Goal: Information Seeking & Learning: Learn about a topic

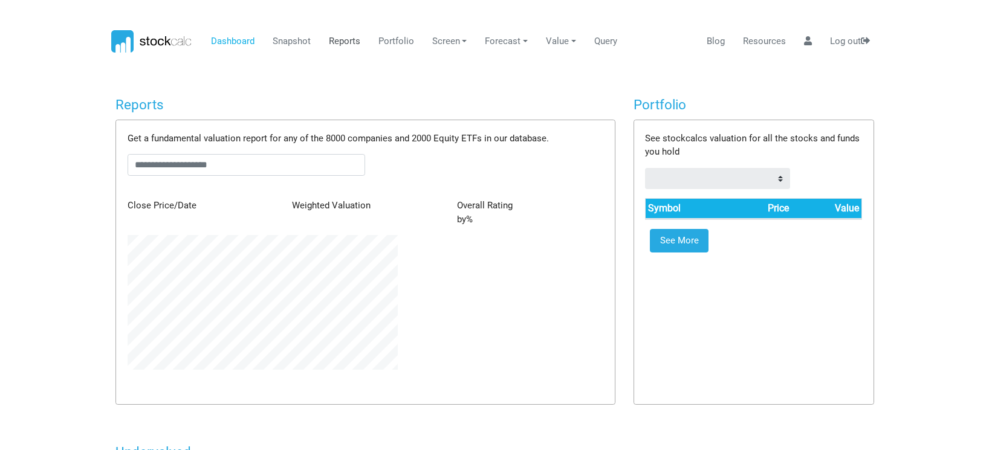
scroll to position [135, 288]
click at [339, 41] on link "Reports" at bounding box center [339, 41] width 41 height 23
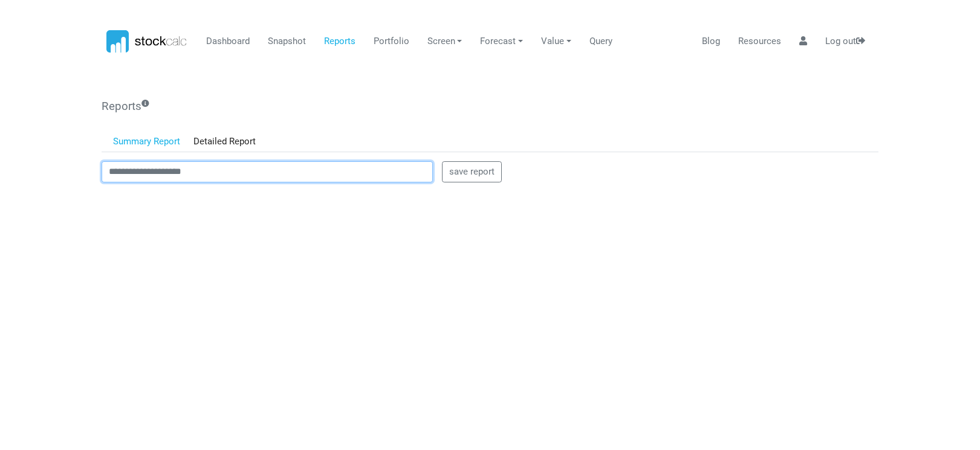
type input "******"
click at [150, 172] on input "******" at bounding box center [267, 172] width 331 height 22
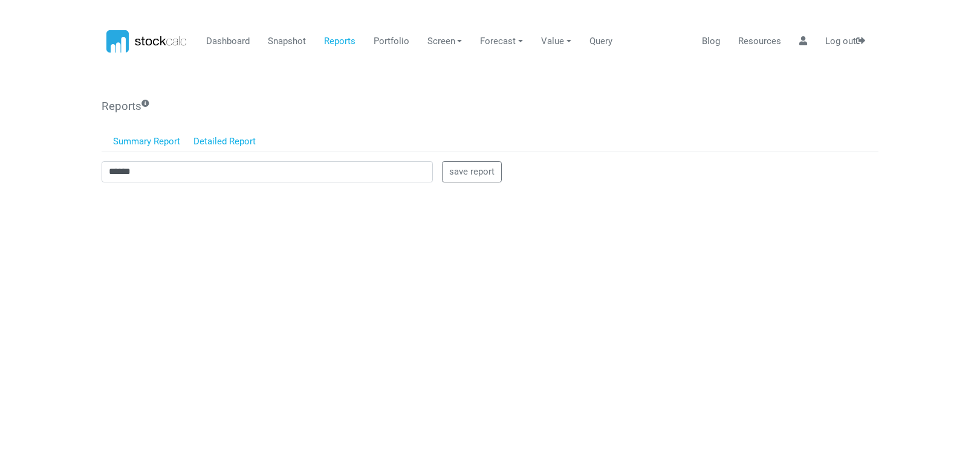
click at [207, 143] on link "Detailed Report" at bounding box center [225, 142] width 76 height 21
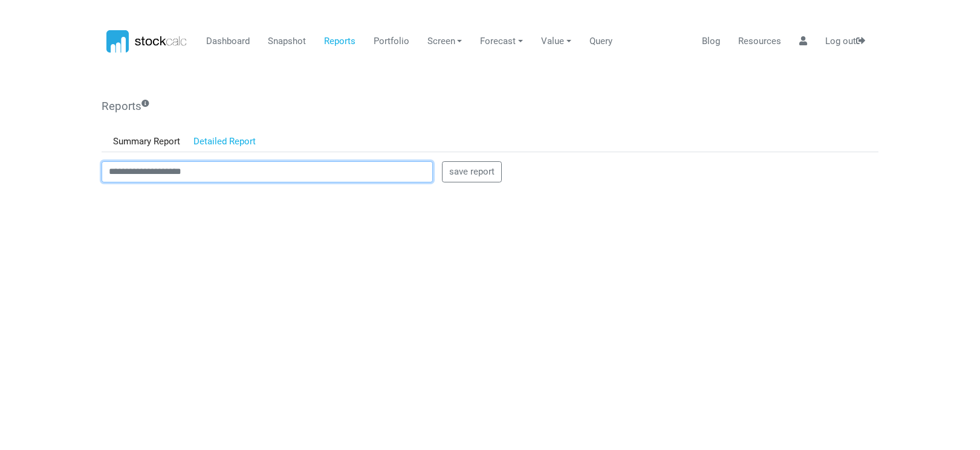
click at [134, 170] on input "text" at bounding box center [267, 172] width 331 height 22
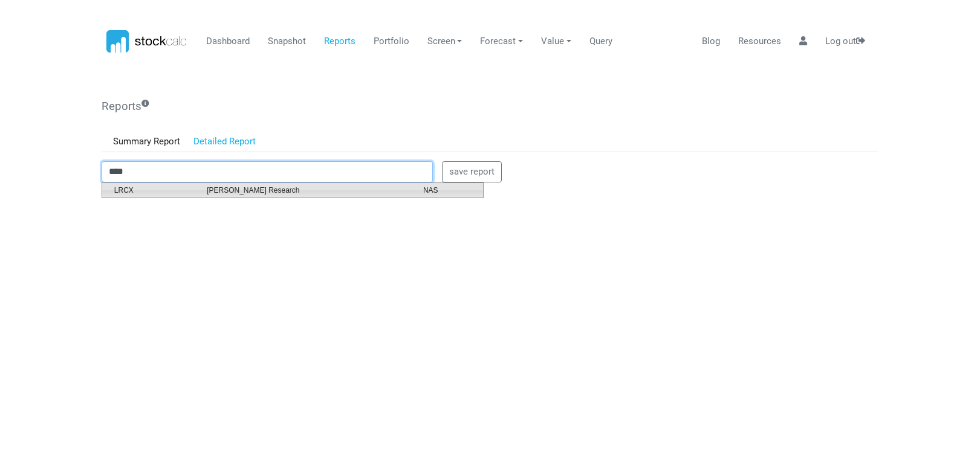
click at [123, 192] on span "LRCX" at bounding box center [151, 190] width 93 height 11
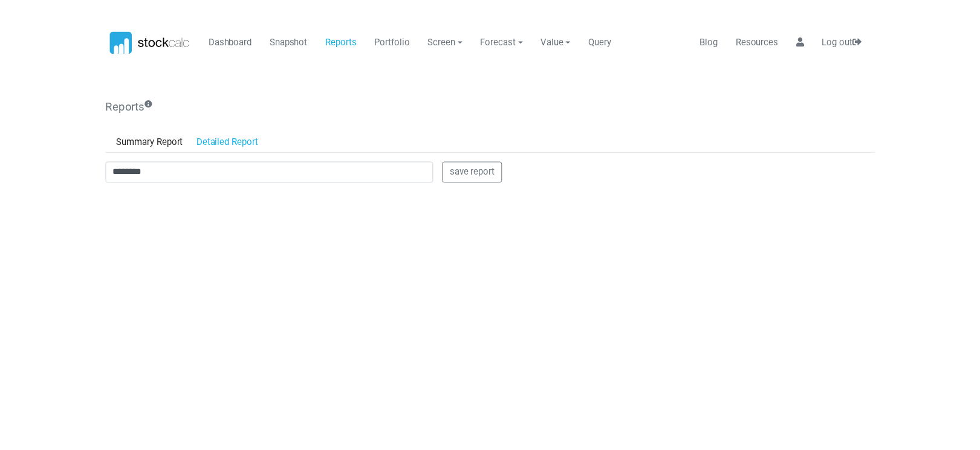
scroll to position [0, 0]
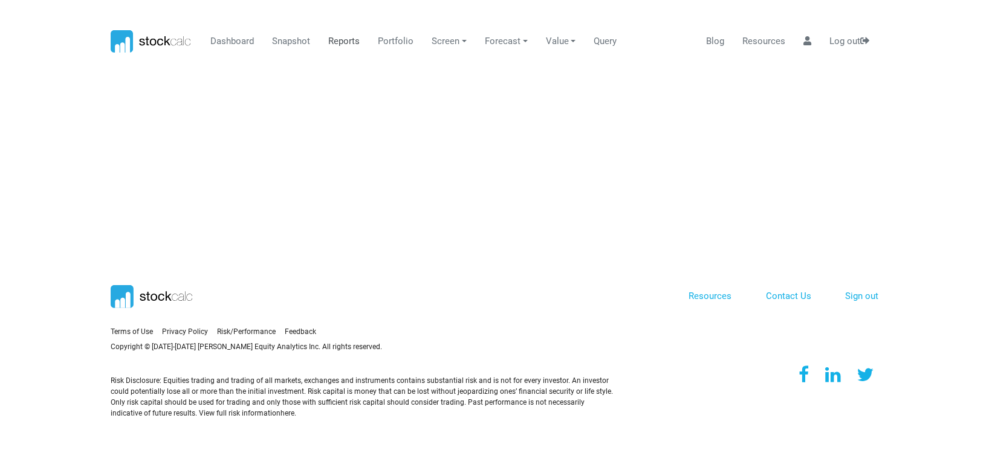
click at [342, 41] on link "Reports" at bounding box center [344, 41] width 41 height 23
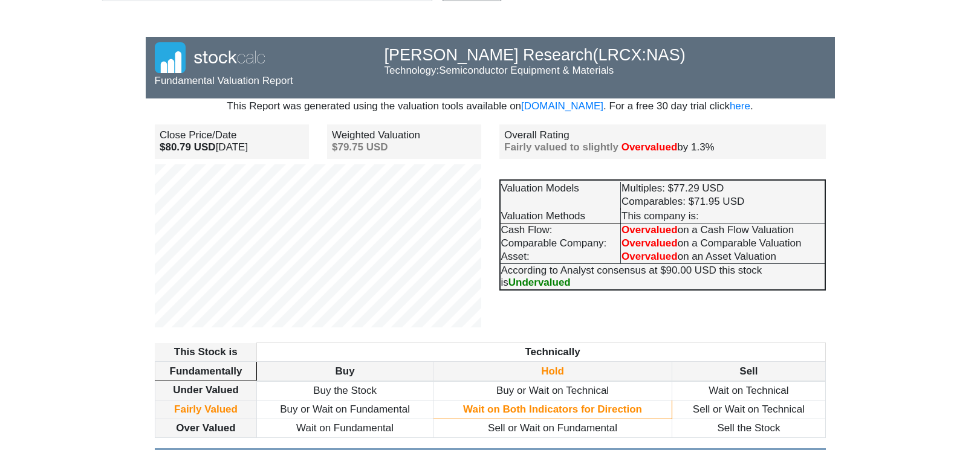
click at [54, 35] on body "Dashboard Snapshot Reports Portfolio Screen Stock Screener Sector ETF Industry …" at bounding box center [490, 44] width 980 height 450
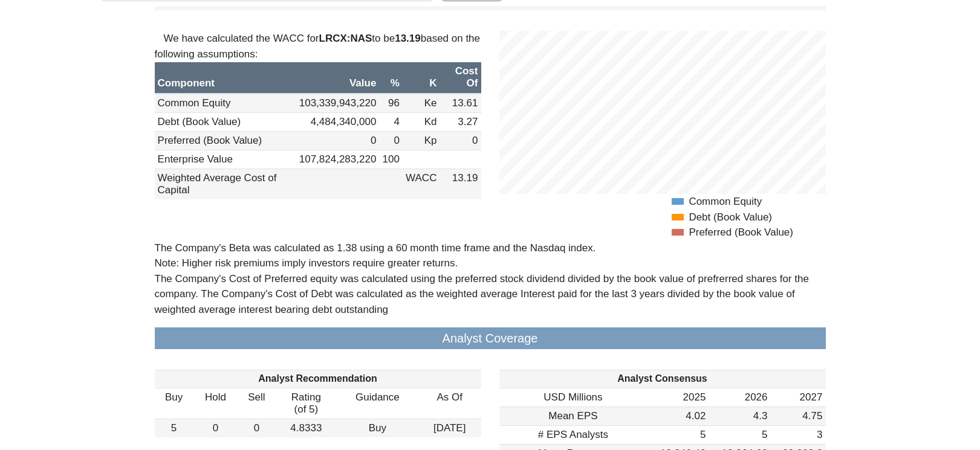
scroll to position [1149, 0]
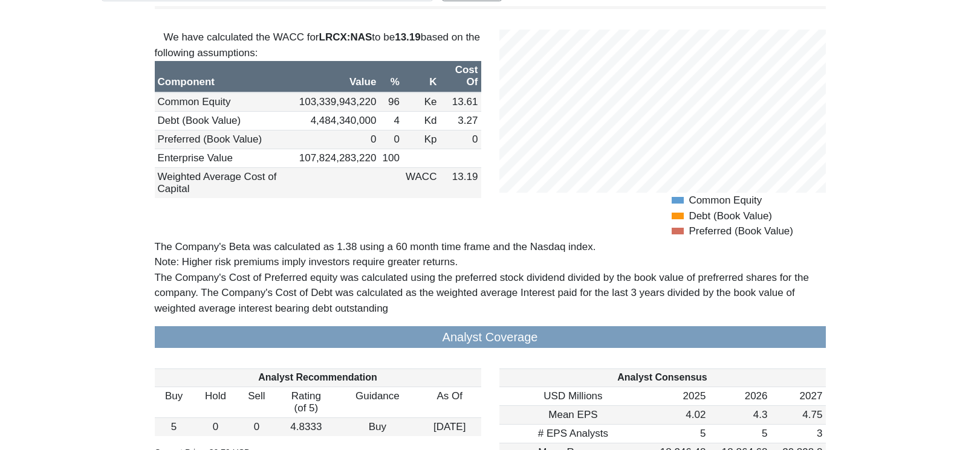
click at [51, 224] on body "Dashboard Snapshot Reports Portfolio Screen Stock Screener Sector ETF Industry …" at bounding box center [490, 44] width 980 height 450
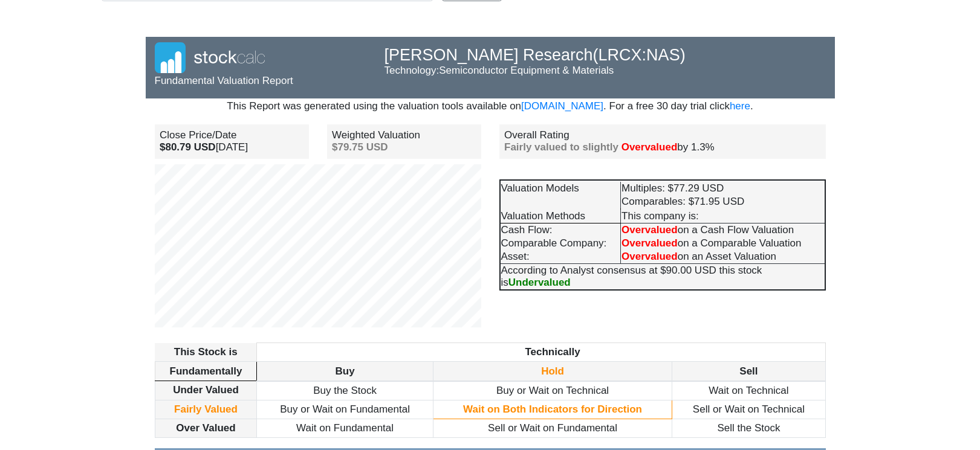
scroll to position [0, 0]
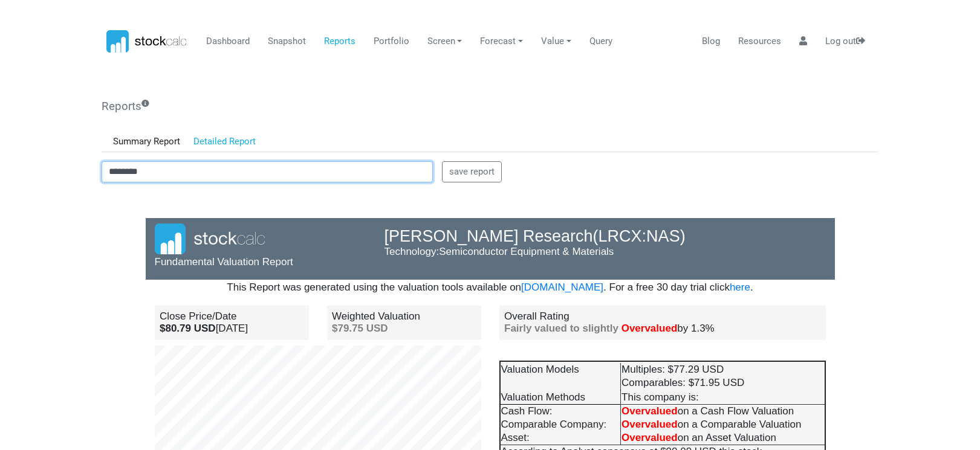
drag, startPoint x: 172, startPoint y: 164, endPoint x: 59, endPoint y: 177, distance: 114.3
click at [59, 177] on body "Dashboard Snapshot Reports Portfolio Screen Stock Screener Sector ETF Industry …" at bounding box center [490, 225] width 980 height 450
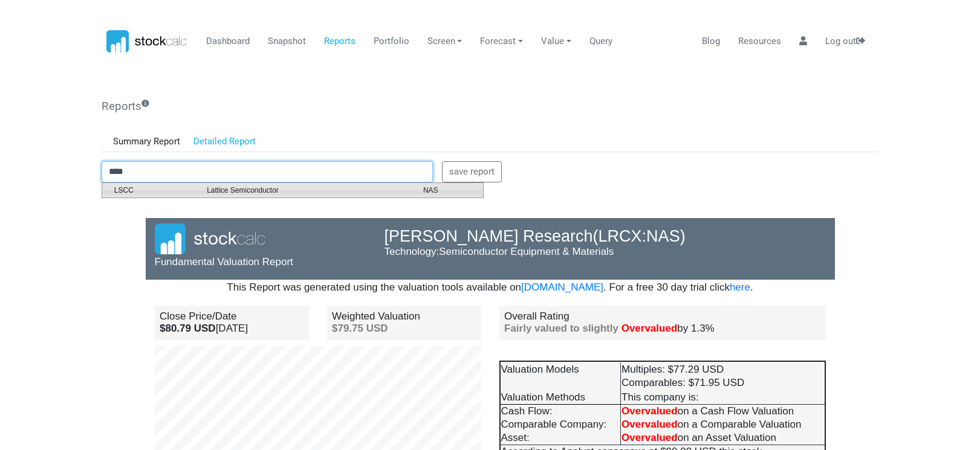
click at [206, 187] on span "Lattice Semiconductor" at bounding box center [306, 190] width 216 height 11
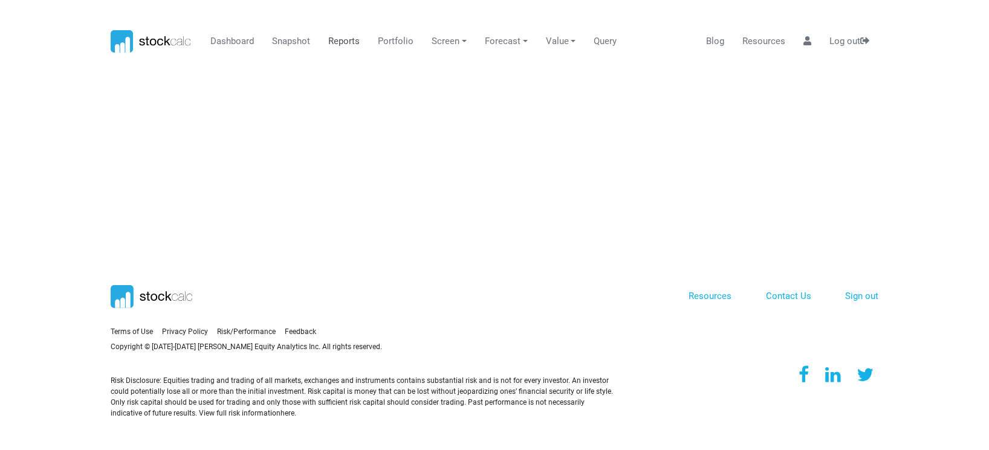
click at [343, 42] on link "Reports" at bounding box center [344, 41] width 41 height 23
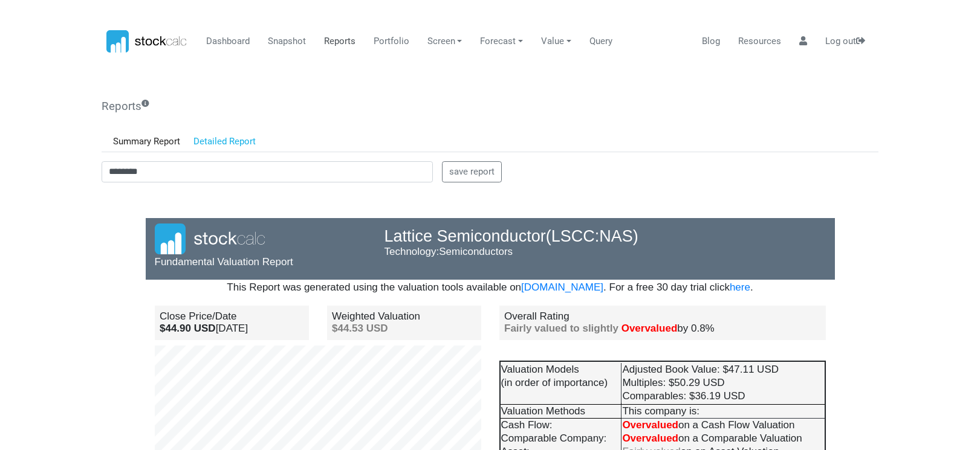
scroll to position [106, 230]
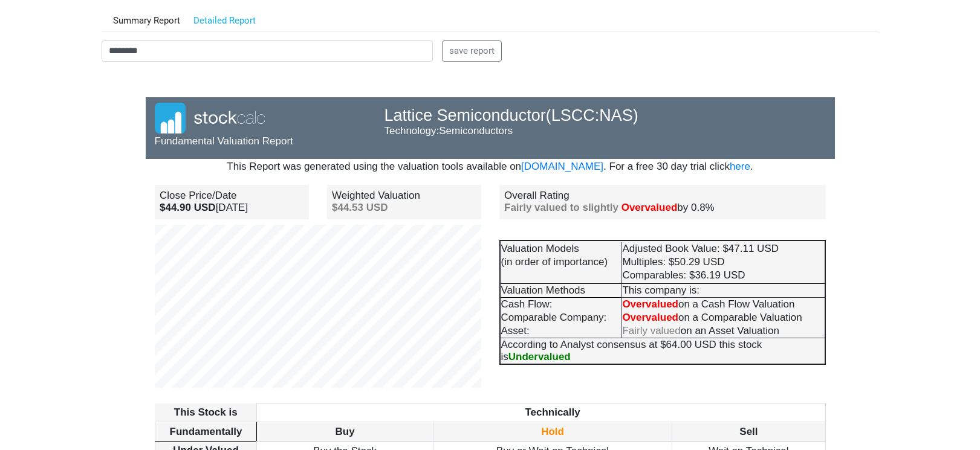
click at [54, 328] on body "Dashboard Snapshot Reports Portfolio Screen Stock Screener Sector ETF Industry …" at bounding box center [490, 104] width 980 height 450
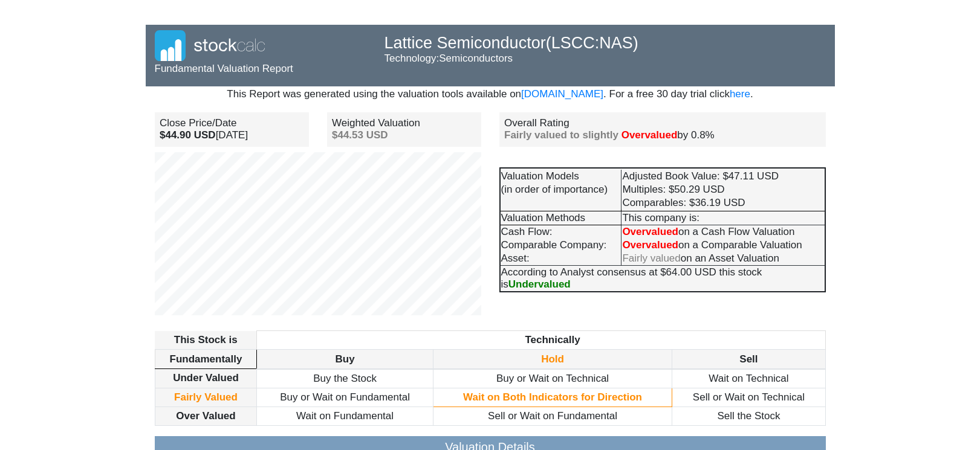
scroll to position [0, 0]
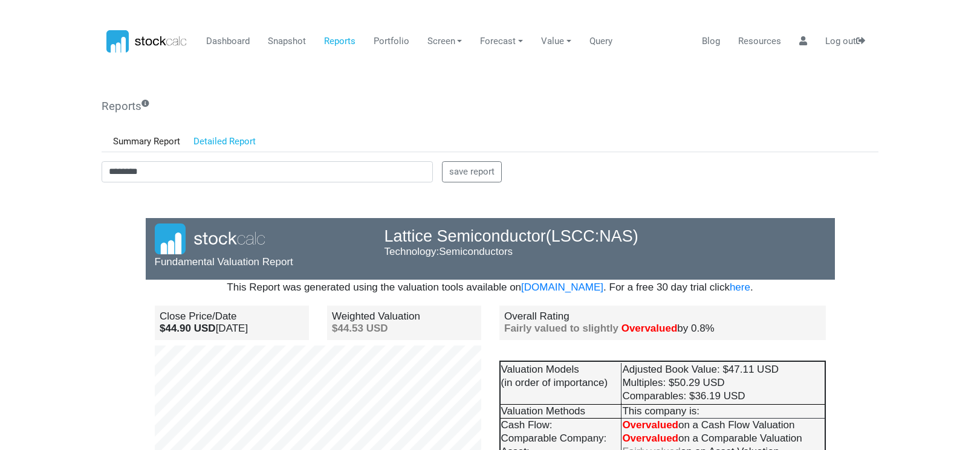
click at [56, 187] on body "Dashboard Snapshot Reports Portfolio Screen Stock Screener Sector ETF Industry …" at bounding box center [490, 225] width 980 height 450
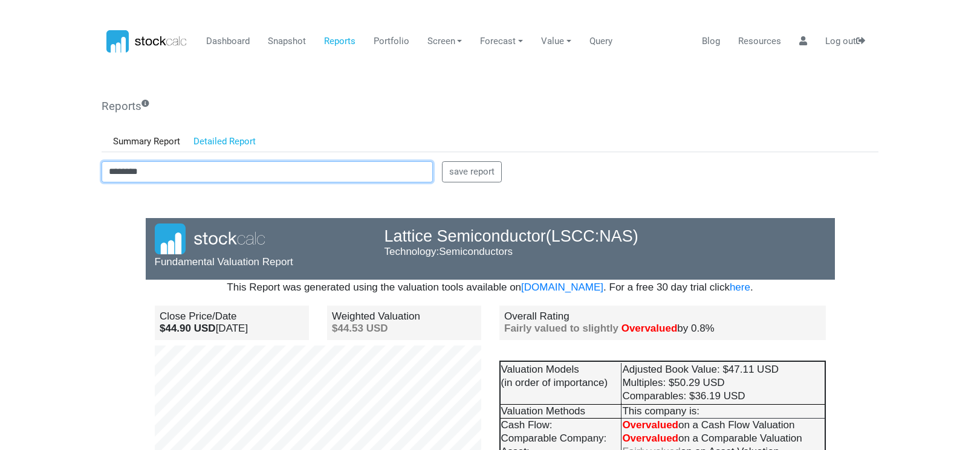
drag, startPoint x: 157, startPoint y: 176, endPoint x: 52, endPoint y: 176, distance: 105.2
click at [53, 176] on body "Dashboard Snapshot Reports Portfolio Screen Stock Screener Sector ETF Industry …" at bounding box center [490, 225] width 980 height 450
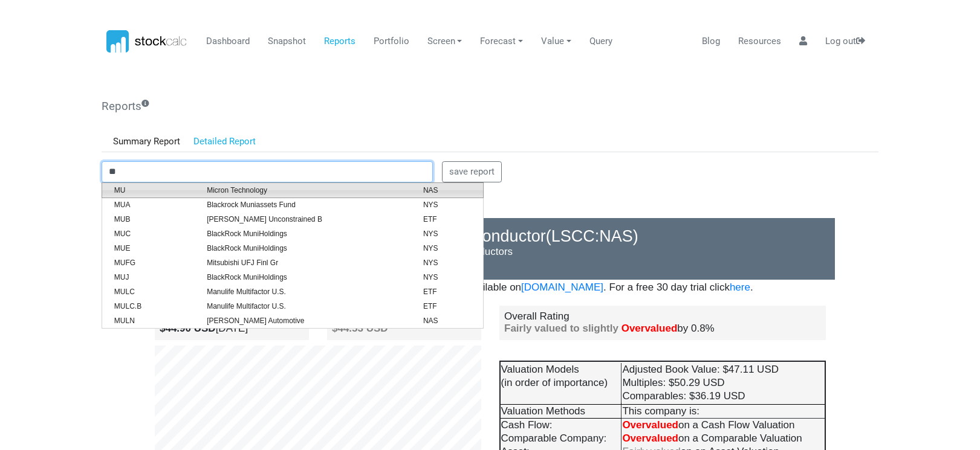
click at [130, 190] on span "MU" at bounding box center [151, 190] width 93 height 11
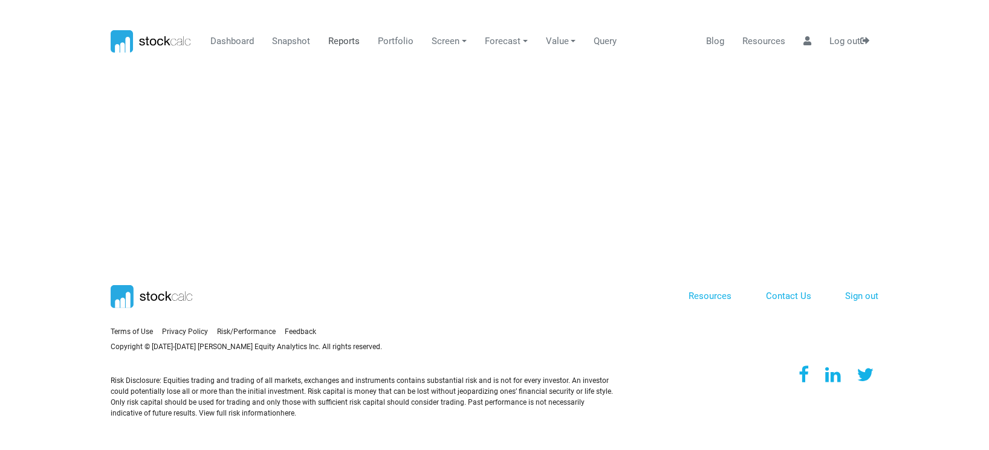
click at [339, 44] on link "Reports" at bounding box center [344, 41] width 41 height 23
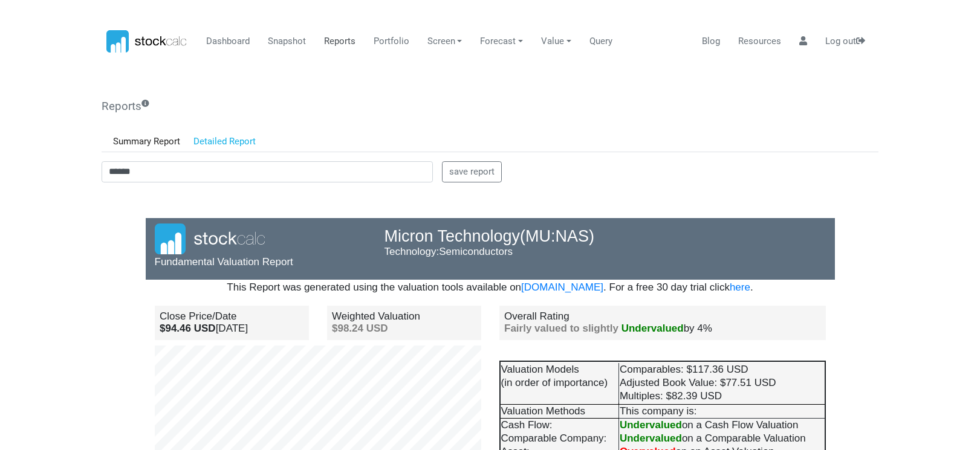
scroll to position [604380, 604245]
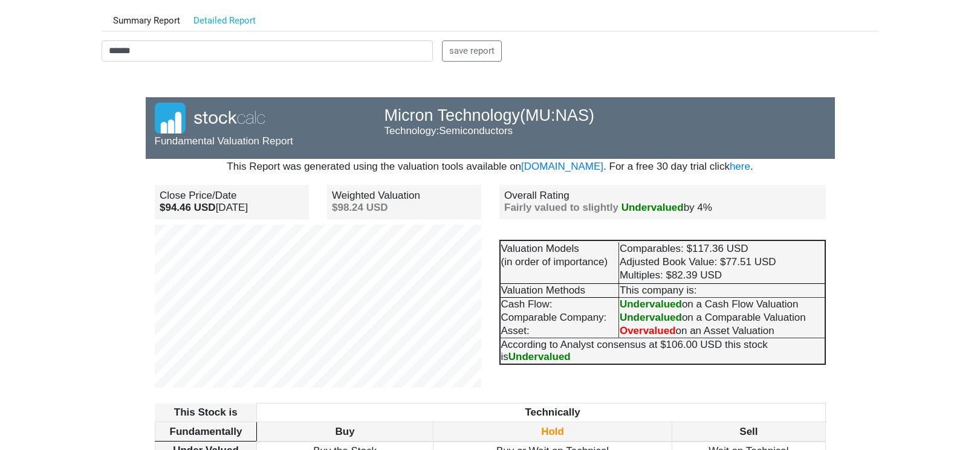
click at [83, 271] on body "Dashboard Snapshot Reports Portfolio Screen Stock Screener Sector ETF Industry …" at bounding box center [490, 104] width 980 height 450
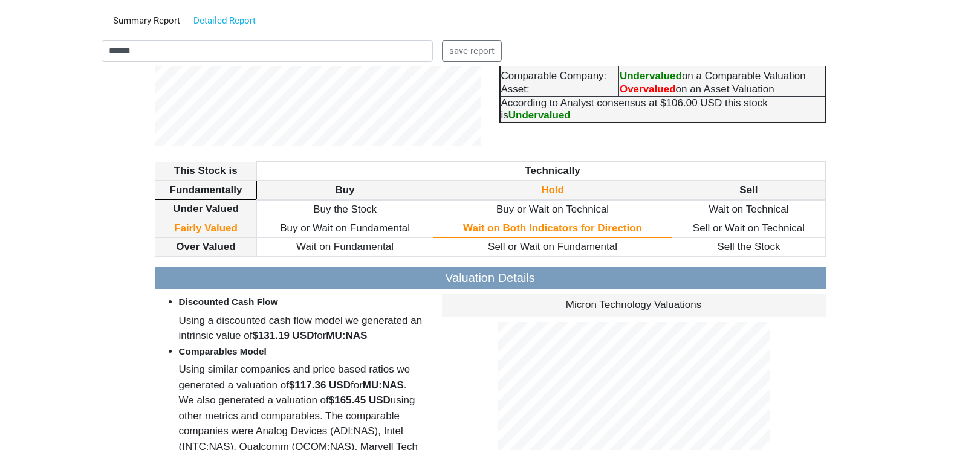
click at [349, 219] on td "Buy the Stock" at bounding box center [345, 209] width 176 height 19
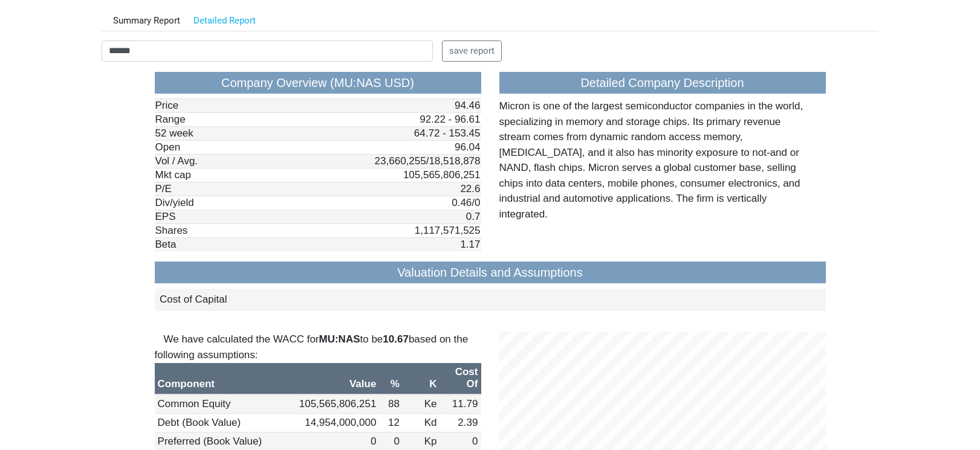
click at [76, 179] on body "Dashboard Snapshot Reports Portfolio Screen Stock Screener Sector ETF Industry …" at bounding box center [490, 104] width 980 height 450
drag, startPoint x: 152, startPoint y: 48, endPoint x: 80, endPoint y: 49, distance: 71.4
click at [80, 49] on body "Dashboard Snapshot Reports Portfolio Screen Stock Screener Sector ETF Industry …" at bounding box center [490, 104] width 980 height 450
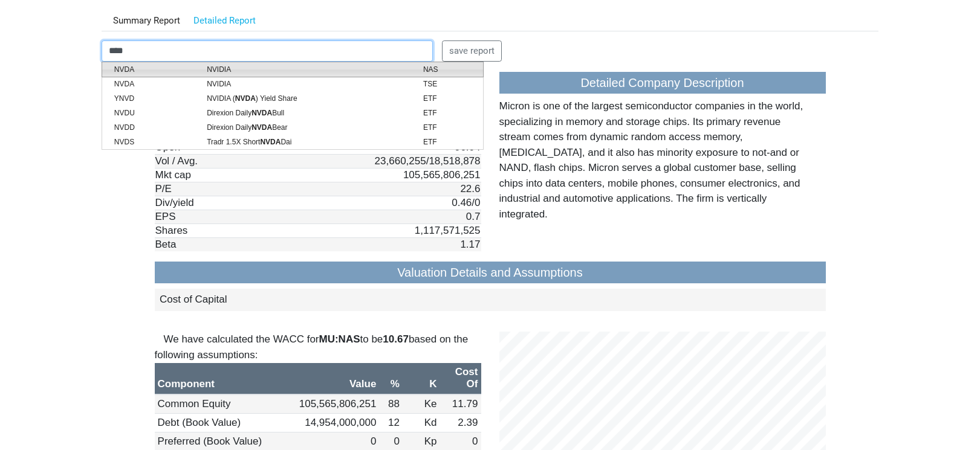
click at [225, 65] on span "NVIDIA" at bounding box center [306, 69] width 216 height 11
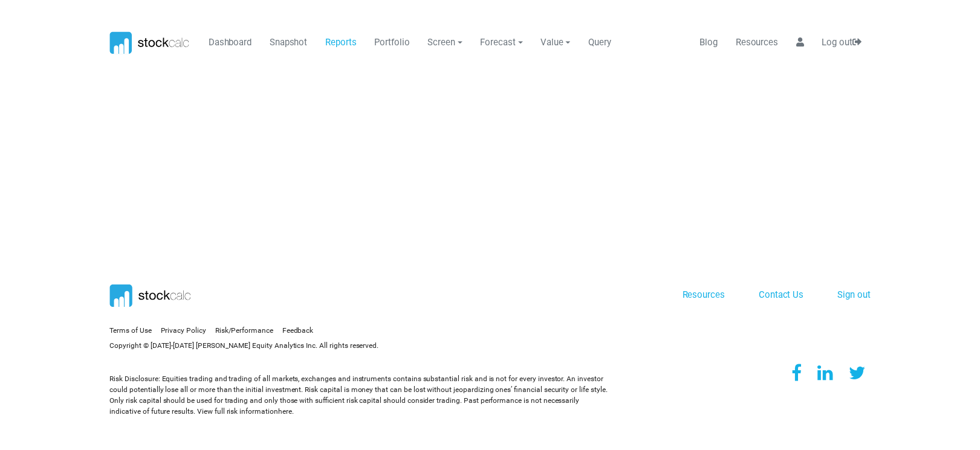
scroll to position [0, 0]
click at [340, 40] on link "Reports" at bounding box center [344, 41] width 41 height 23
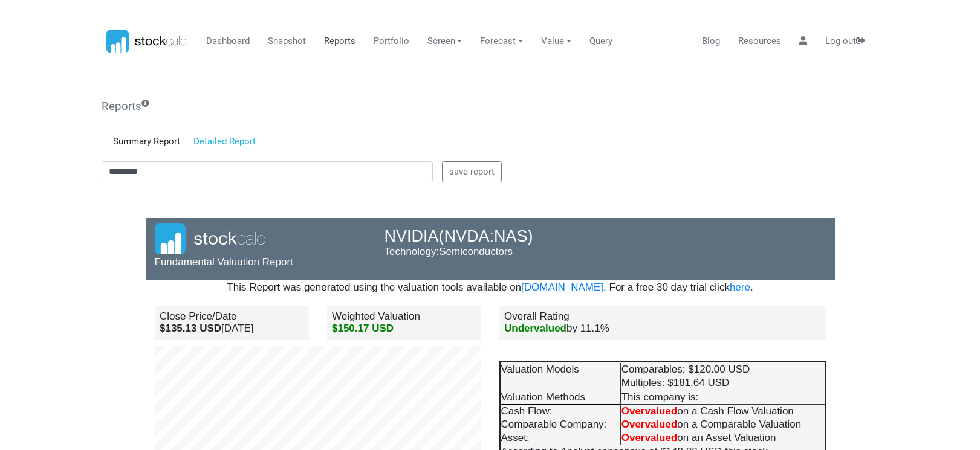
scroll to position [604484, 604360]
click at [51, 306] on body "Dashboard Snapshot Reports Portfolio Screen Stock Screener Sector ETF Industry …" at bounding box center [490, 225] width 980 height 450
click at [193, 307] on h4 "Close Price/Date $135.13 USD [DATE]" at bounding box center [232, 322] width 154 height 35
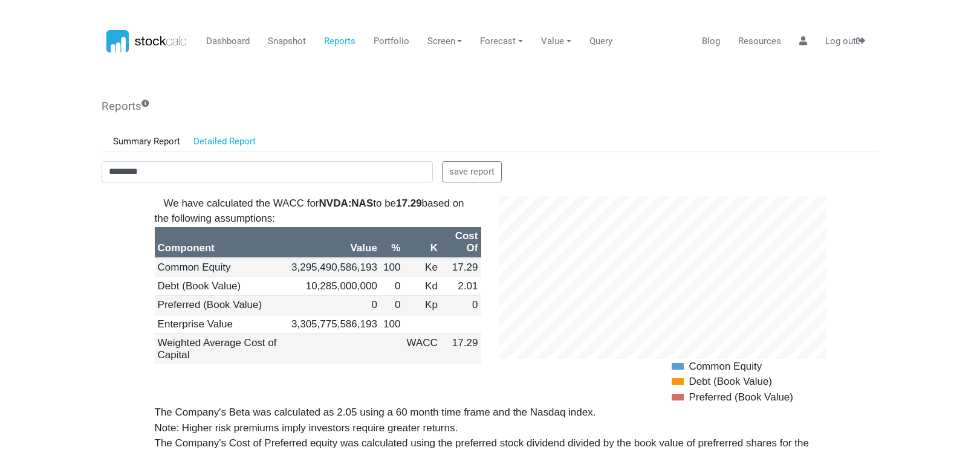
click at [76, 310] on body "Dashboard Snapshot Reports Portfolio Screen Stock Screener Sector ETF Industry …" at bounding box center [490, 225] width 980 height 450
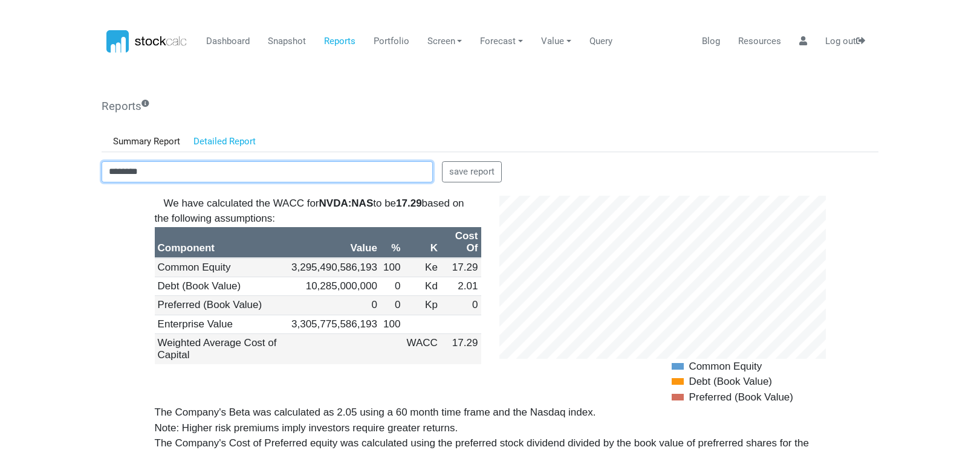
drag, startPoint x: 180, startPoint y: 171, endPoint x: 21, endPoint y: 168, distance: 159.0
click at [21, 168] on body "Dashboard Snapshot Reports Portfolio Screen Stock Screener Sector ETF Industry …" at bounding box center [490, 225] width 980 height 450
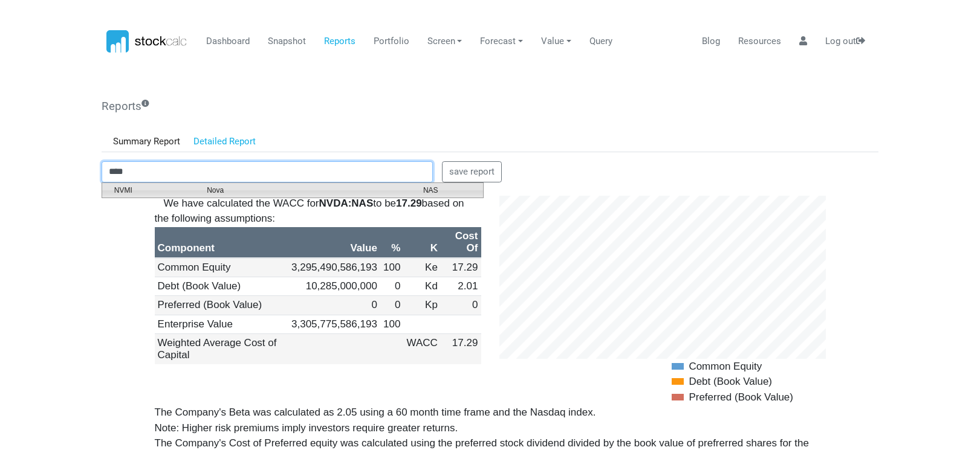
click at [178, 190] on span "NVMI" at bounding box center [151, 190] width 93 height 11
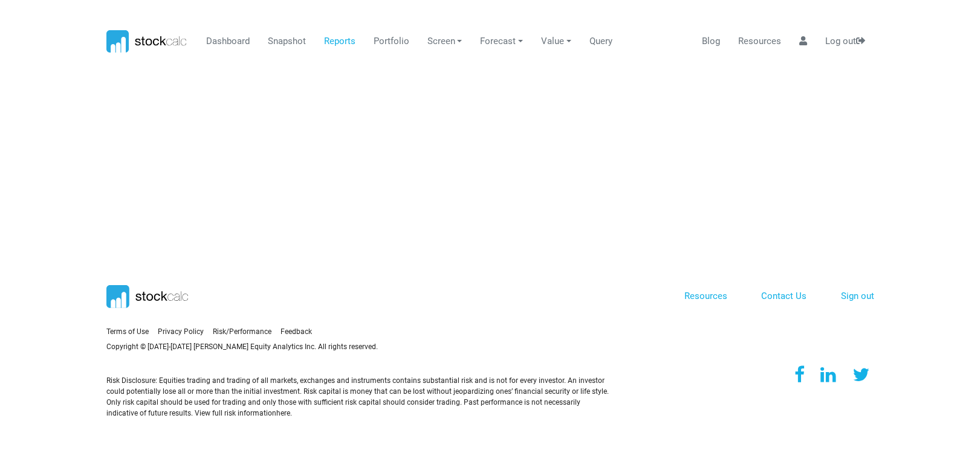
scroll to position [0, 0]
click at [339, 41] on link "Reports" at bounding box center [344, 41] width 41 height 23
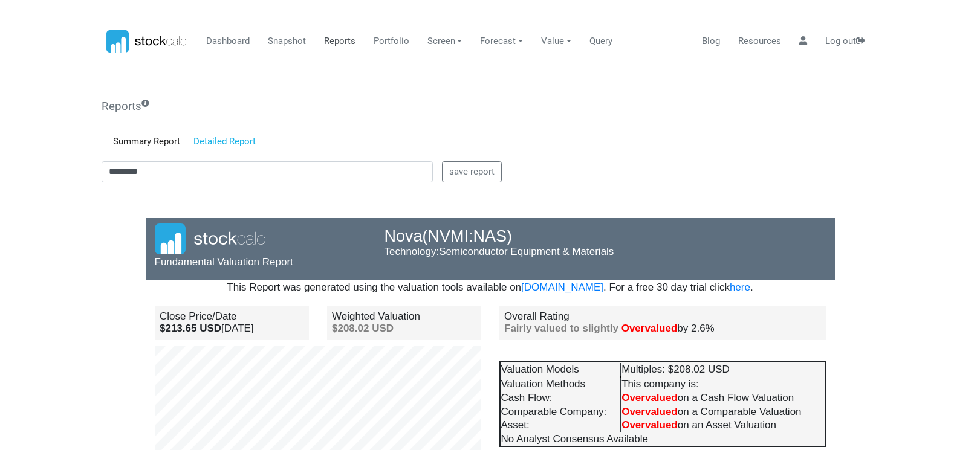
scroll to position [604484, 604360]
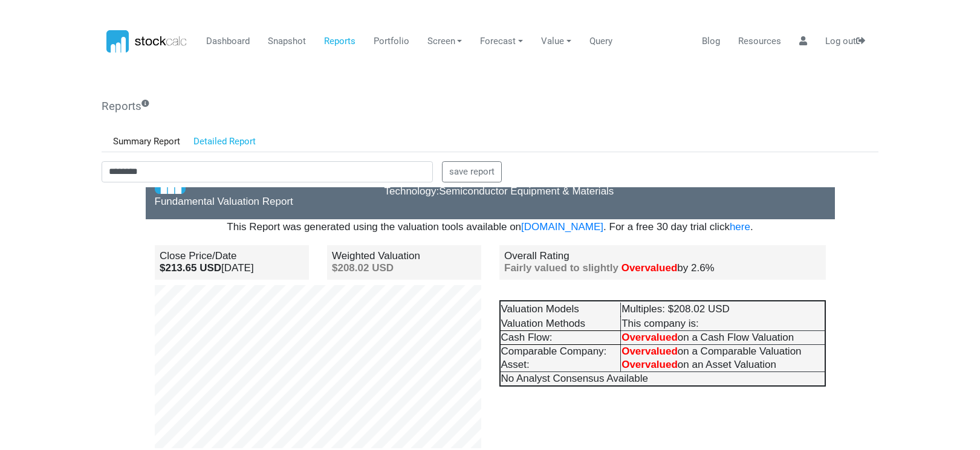
click at [167, 246] on h4 "Close Price/Date $213.65 USD [DATE]" at bounding box center [232, 262] width 154 height 35
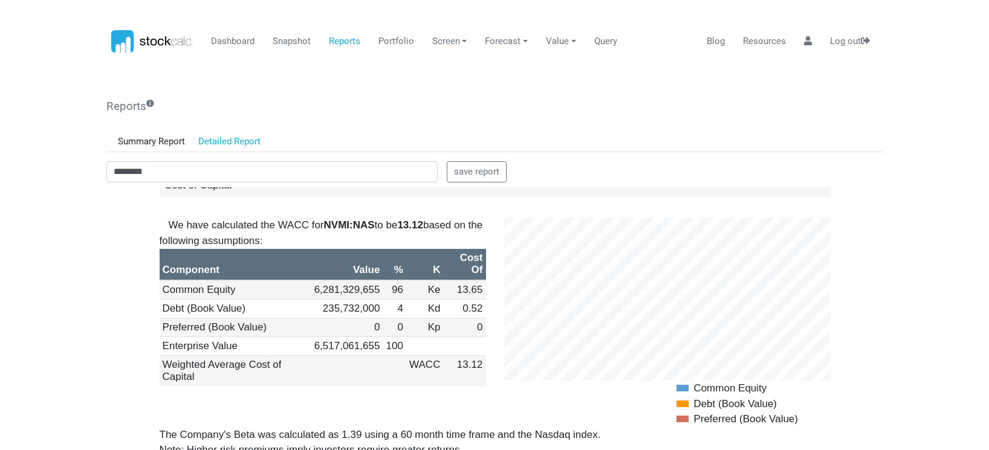
scroll to position [1209, 0]
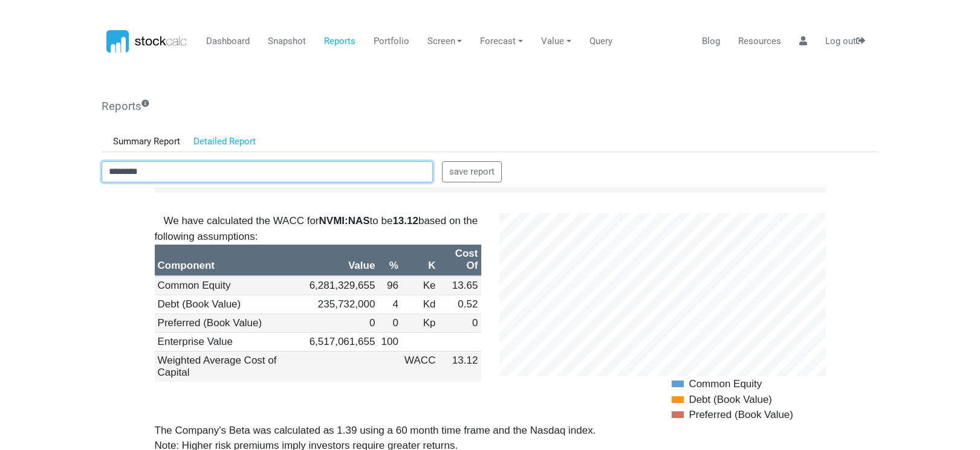
drag, startPoint x: 172, startPoint y: 166, endPoint x: 51, endPoint y: 163, distance: 121.0
click at [51, 163] on body "Dashboard Snapshot Reports Portfolio Screen Stock Screener Sector ETF Industry …" at bounding box center [490, 225] width 980 height 450
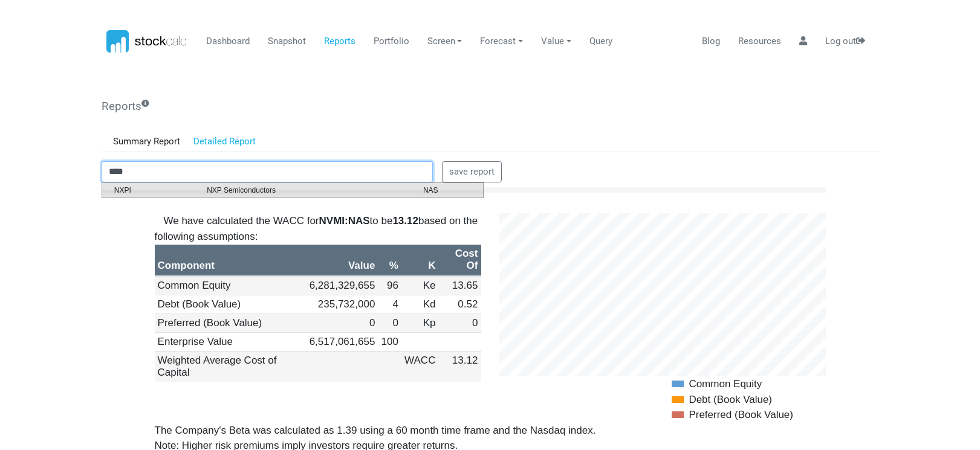
click at [120, 192] on span "NXPI" at bounding box center [151, 190] width 93 height 11
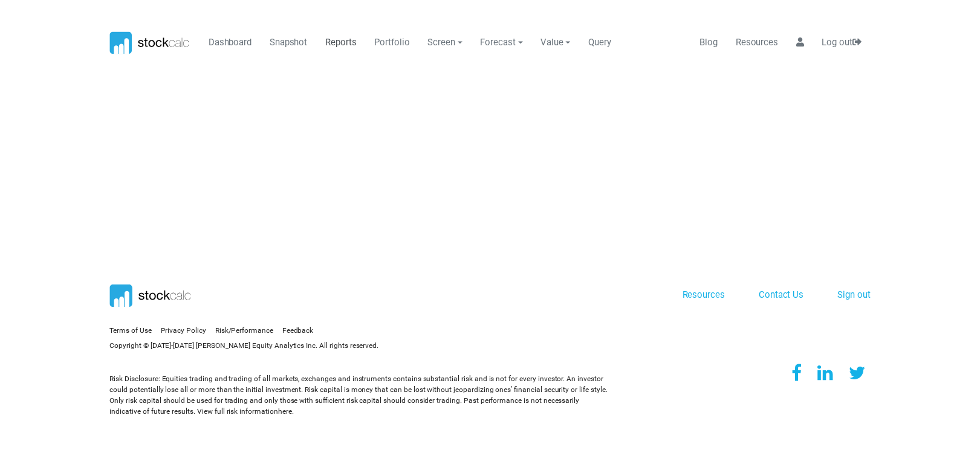
scroll to position [0, 0]
click at [332, 42] on link "Reports" at bounding box center [344, 41] width 41 height 23
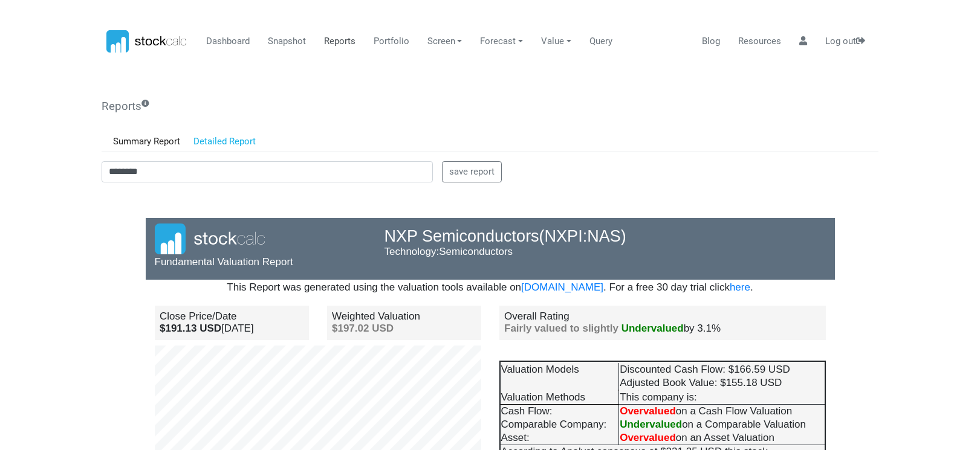
scroll to position [106, 230]
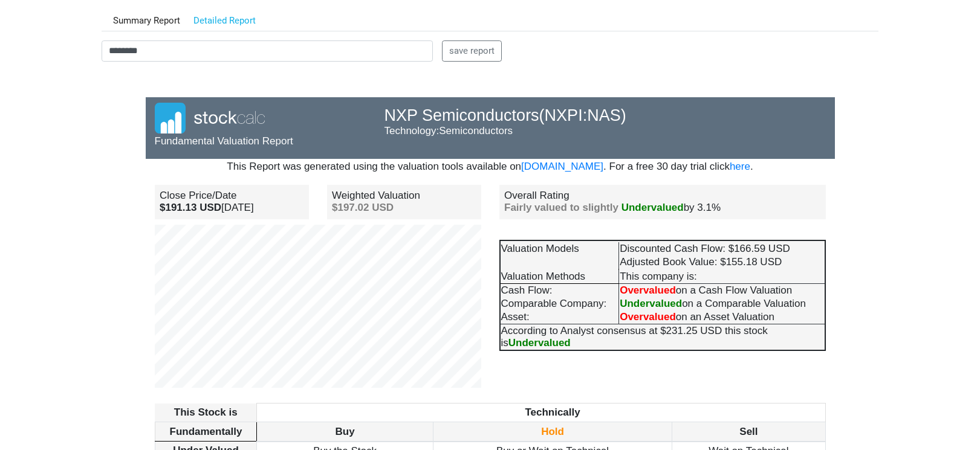
drag, startPoint x: 110, startPoint y: 257, endPoint x: 126, endPoint y: 256, distance: 15.7
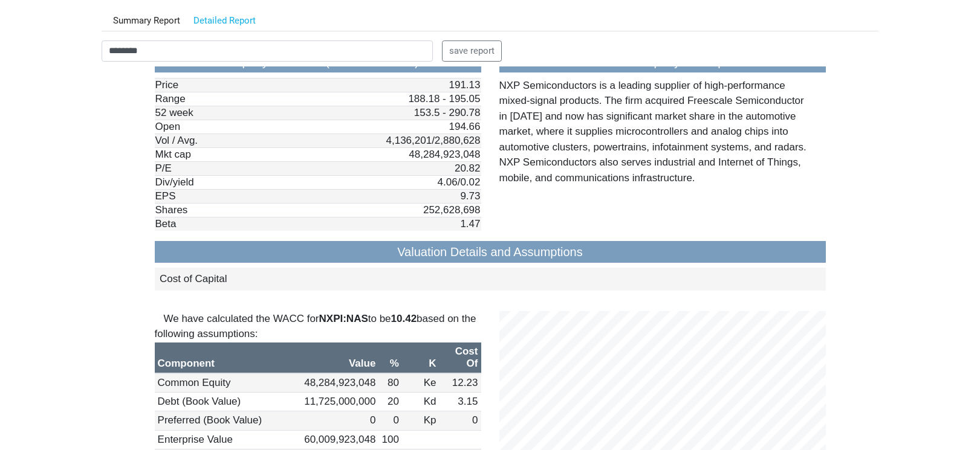
scroll to position [967, 0]
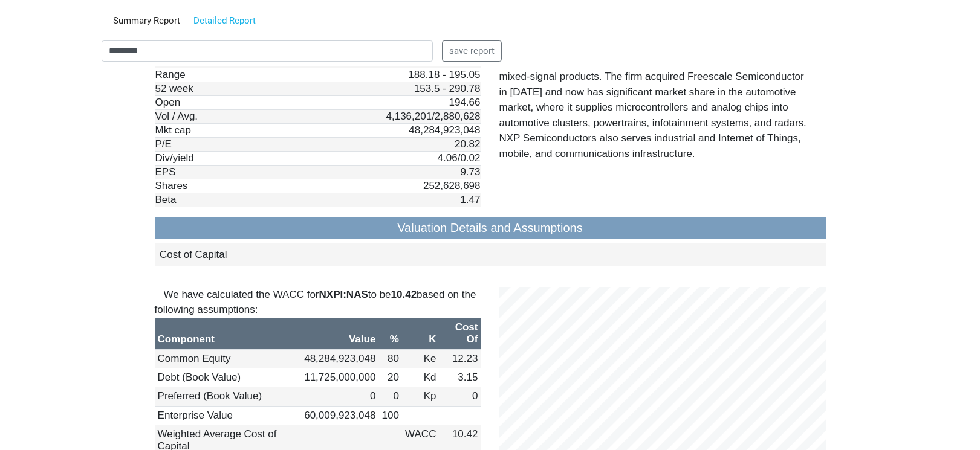
click at [79, 252] on body "Dashboard Snapshot Reports Portfolio Screen Stock Screener Sector ETF Industry …" at bounding box center [490, 104] width 980 height 450
drag, startPoint x: 154, startPoint y: 47, endPoint x: 63, endPoint y: 52, distance: 90.2
click at [63, 52] on body "Dashboard Snapshot Reports Portfolio Screen Stock Screener Sector ETF Industry …" at bounding box center [490, 104] width 980 height 450
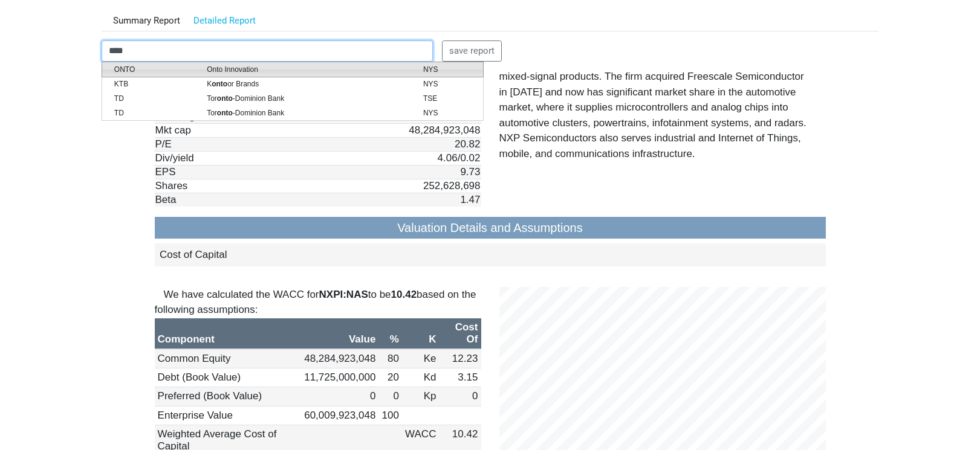
click at [239, 73] on span "Onto Innovation" at bounding box center [306, 69] width 216 height 11
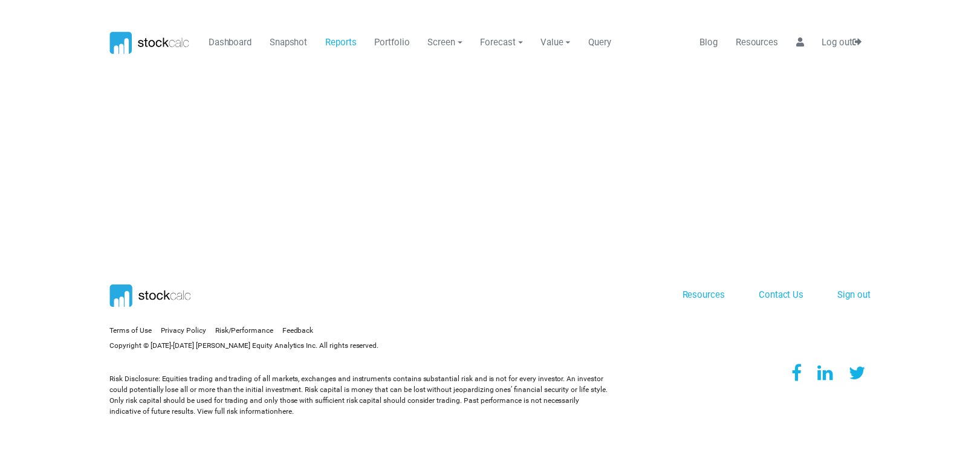
scroll to position [0, 0]
click at [336, 39] on link "Reports" at bounding box center [344, 41] width 41 height 23
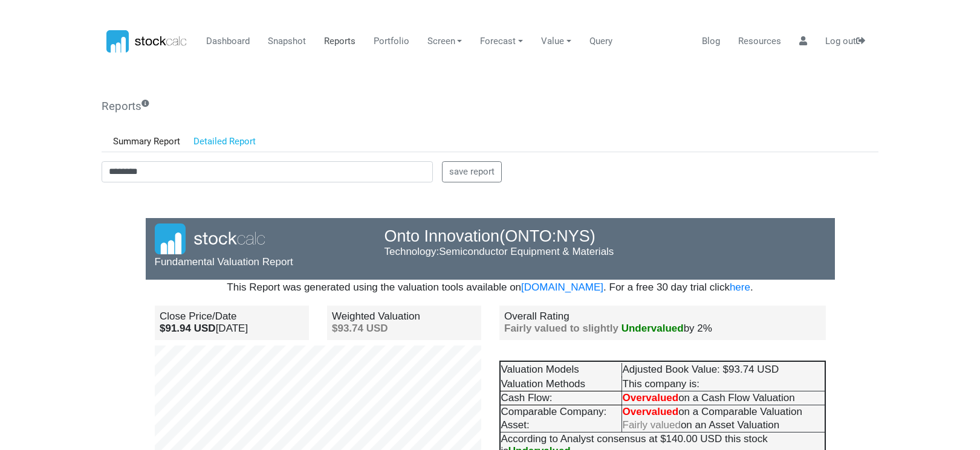
scroll to position [106, 230]
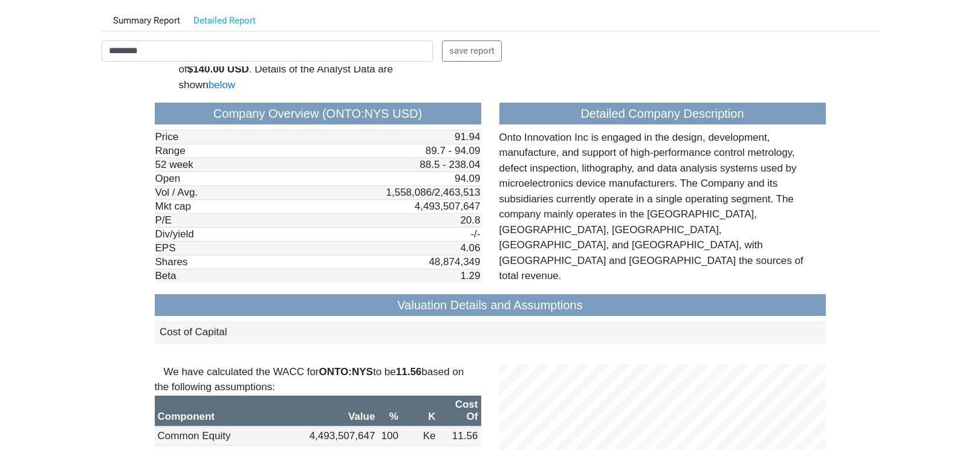
scroll to position [967, 0]
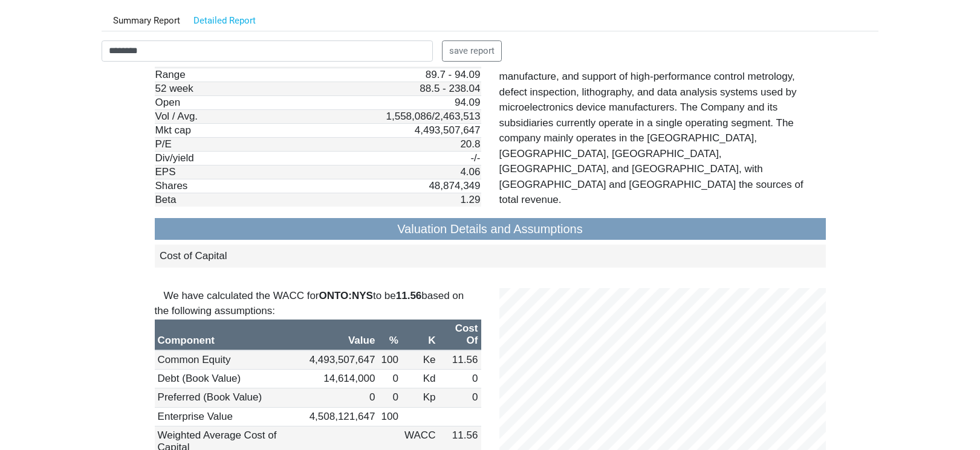
drag, startPoint x: 172, startPoint y: 53, endPoint x: 22, endPoint y: 37, distance: 150.8
click at [57, 49] on body "Dashboard Snapshot Reports Portfolio Screen Stock Screener Sector ETF Industry …" at bounding box center [490, 104] width 980 height 450
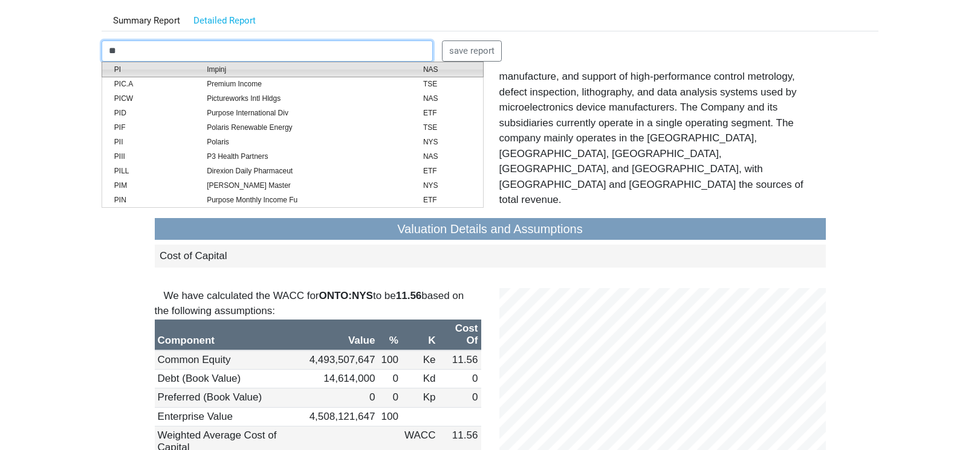
click at [118, 70] on span "PI" at bounding box center [151, 69] width 93 height 11
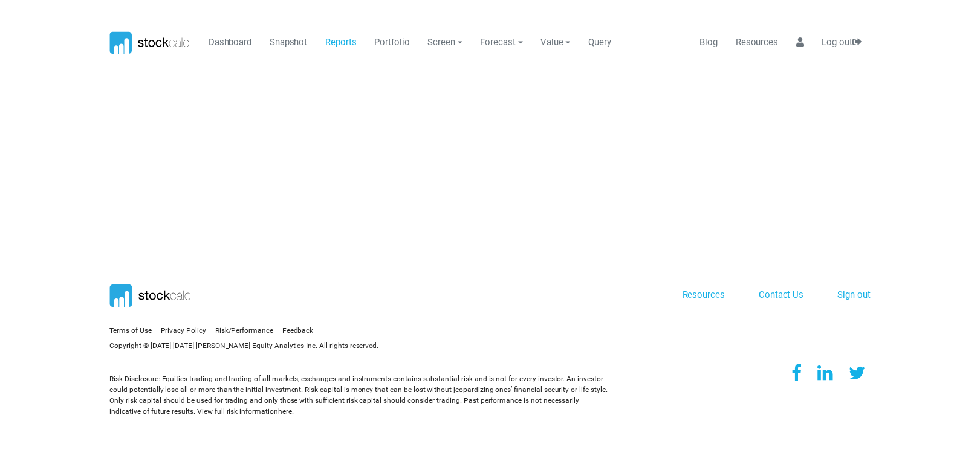
scroll to position [0, 0]
click at [340, 48] on link "Reports" at bounding box center [344, 41] width 41 height 23
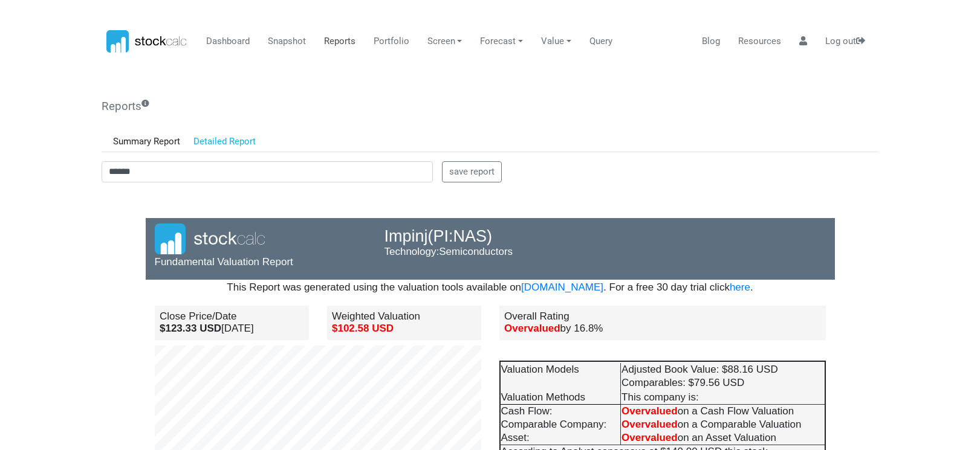
scroll to position [106, 230]
drag, startPoint x: 60, startPoint y: 191, endPoint x: 81, endPoint y: 196, distance: 21.7
click at [60, 191] on body "Dashboard Snapshot Reports Portfolio Screen Stock Screener Sector ETF Industry …" at bounding box center [490, 225] width 980 height 450
click at [293, 262] on p "Fundamental Valuation Report" at bounding box center [261, 262] width 212 height 16
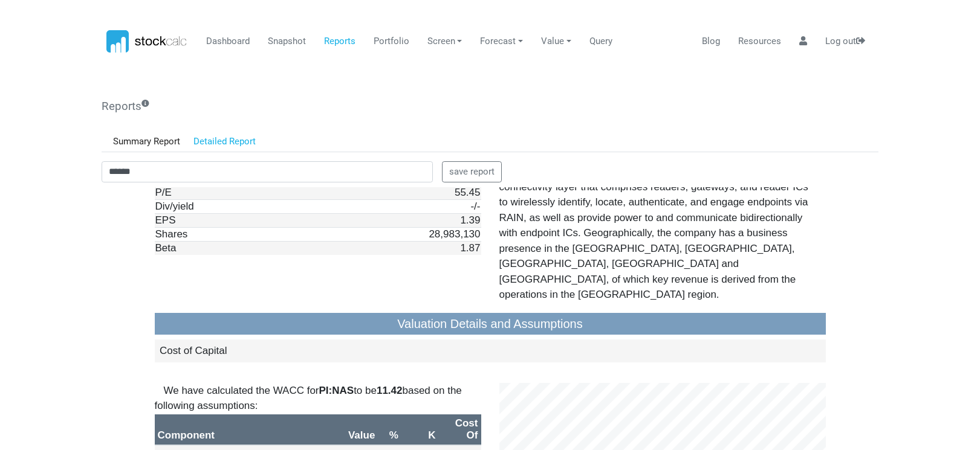
scroll to position [1028, 0]
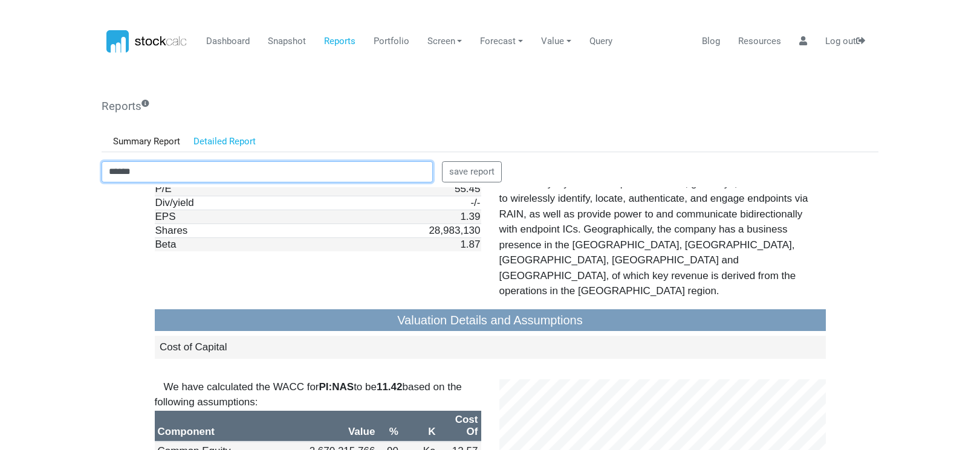
drag, startPoint x: 186, startPoint y: 170, endPoint x: 54, endPoint y: 162, distance: 132.0
click at [78, 169] on body "Dashboard Snapshot Reports Portfolio Screen Stock Screener Sector ETF Industry …" at bounding box center [490, 225] width 980 height 450
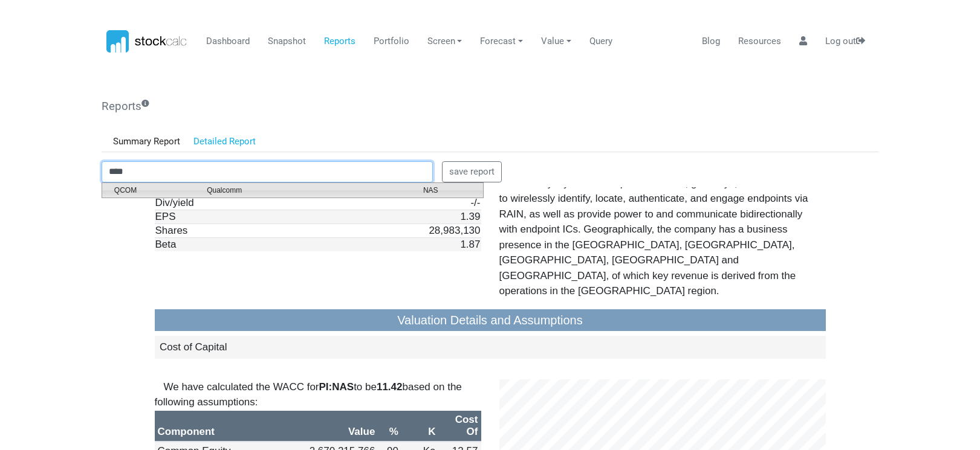
click at [132, 188] on span "QCOM" at bounding box center [151, 190] width 93 height 11
drag, startPoint x: 233, startPoint y: 375, endPoint x: 132, endPoint y: 187, distance: 213.2
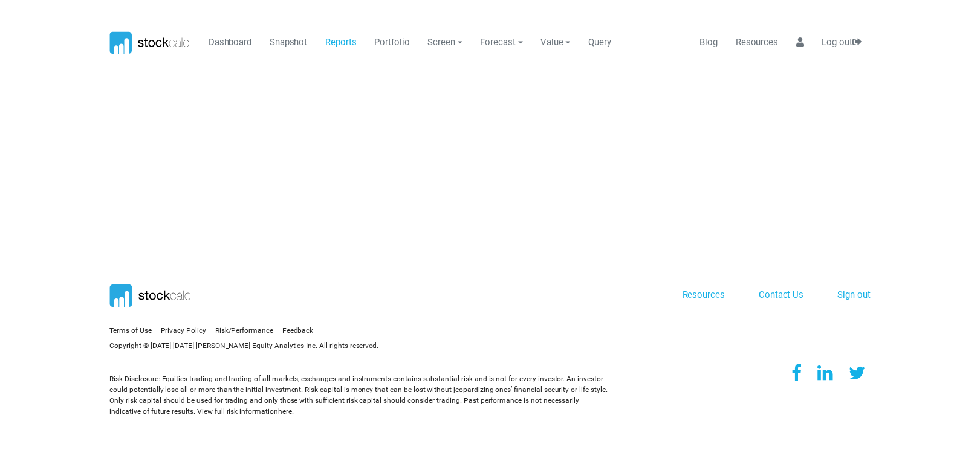
scroll to position [0, 0]
click at [339, 42] on link "Reports" at bounding box center [344, 41] width 41 height 23
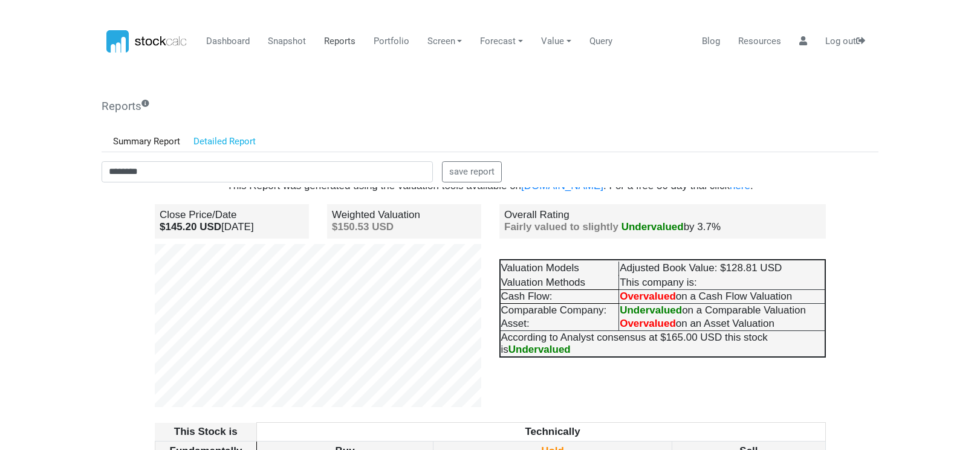
scroll to position [121, 0]
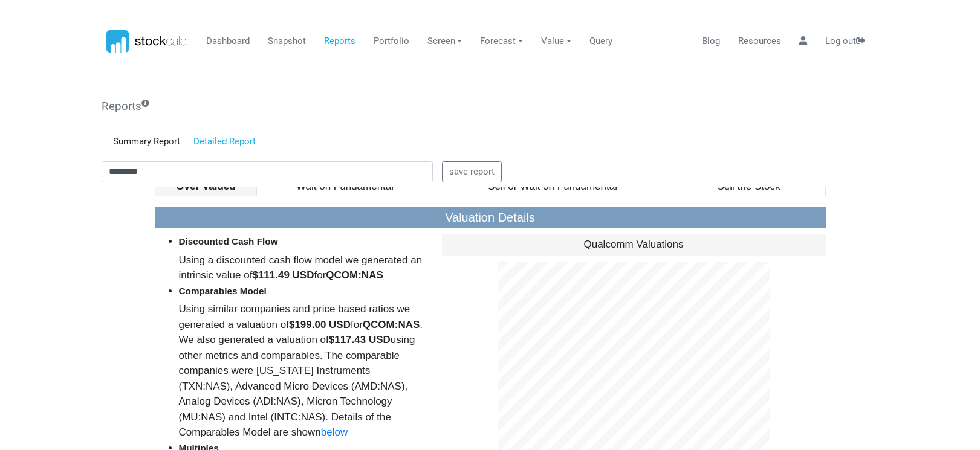
click at [373, 266] on li "Discounted Cash Flow Using a discounted cash flow model we generated an intrins…" at bounding box center [301, 258] width 245 height 50
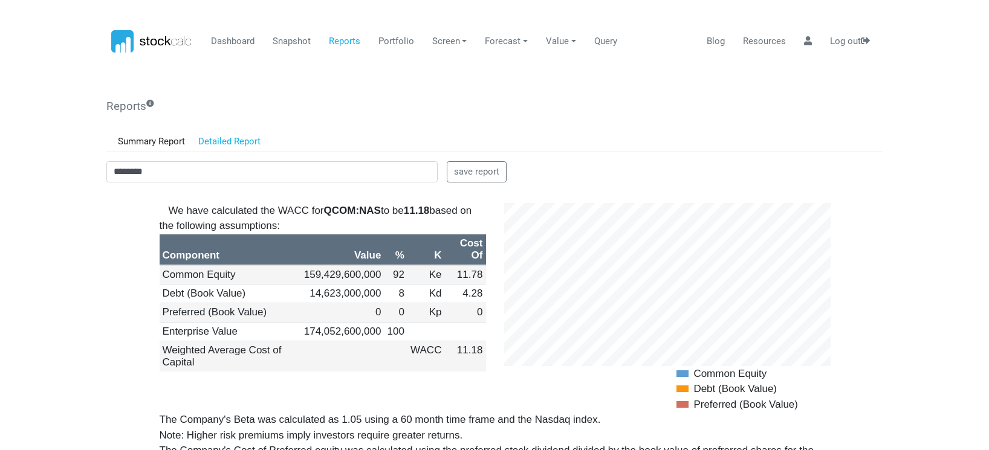
scroll to position [1209, 0]
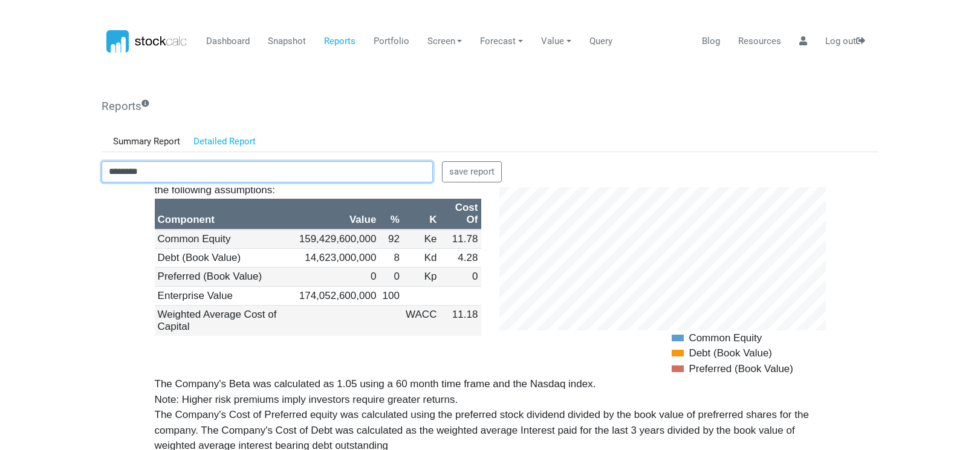
drag, startPoint x: 183, startPoint y: 181, endPoint x: 61, endPoint y: 182, distance: 122.1
click at [61, 182] on body "Dashboard Snapshot Reports Portfolio Screen Stock Screener Sector ETF Industry …" at bounding box center [490, 225] width 980 height 450
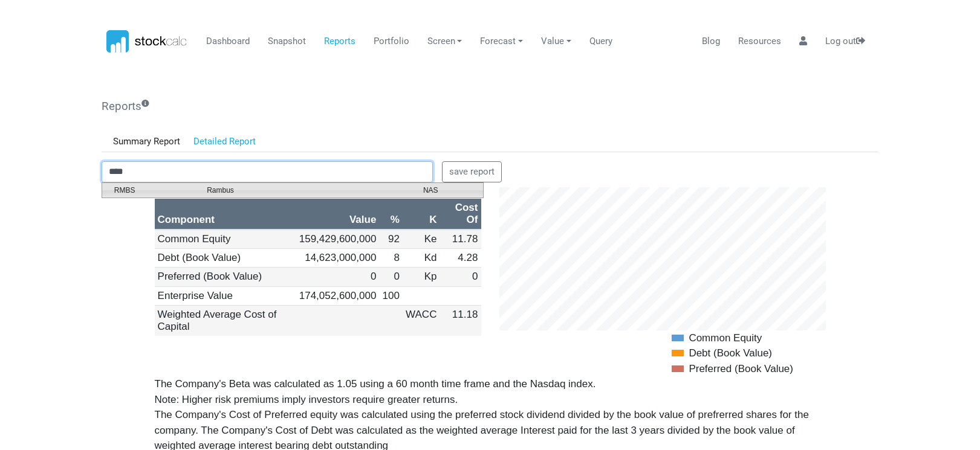
click at [138, 189] on span "RMBS" at bounding box center [151, 190] width 93 height 11
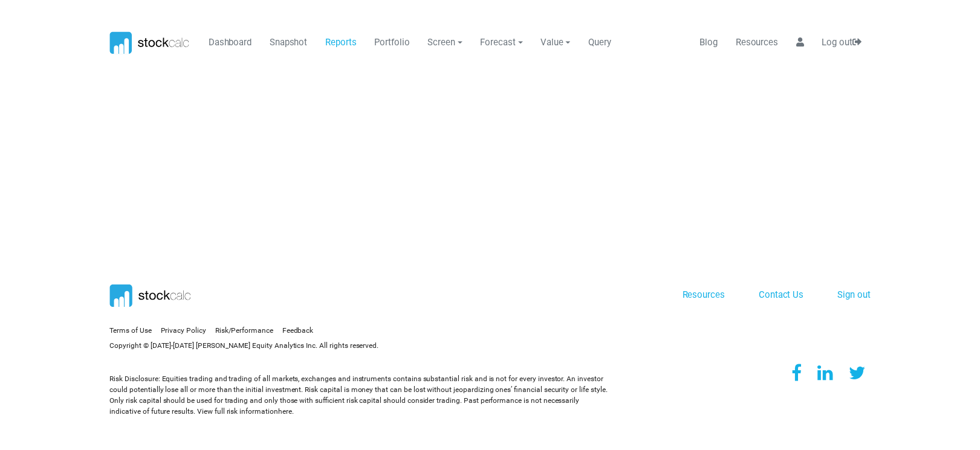
scroll to position [0, 0]
click at [335, 39] on link "Reports" at bounding box center [344, 41] width 41 height 23
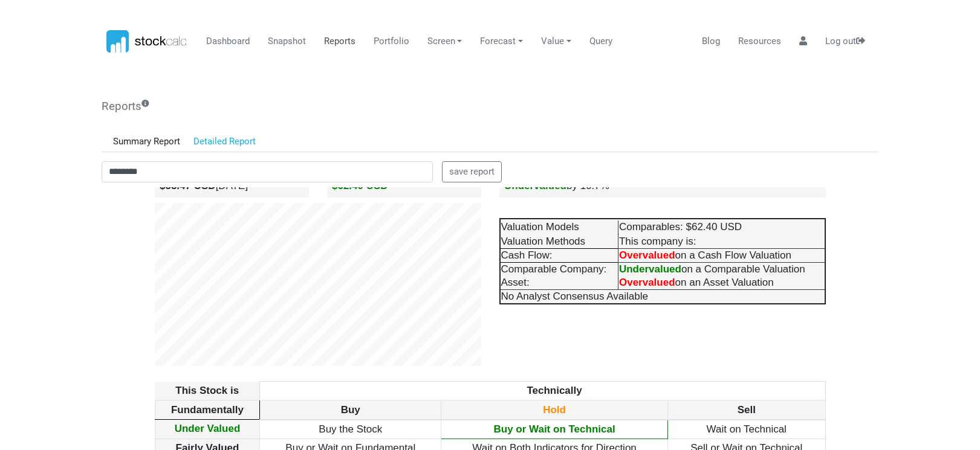
scroll to position [121, 0]
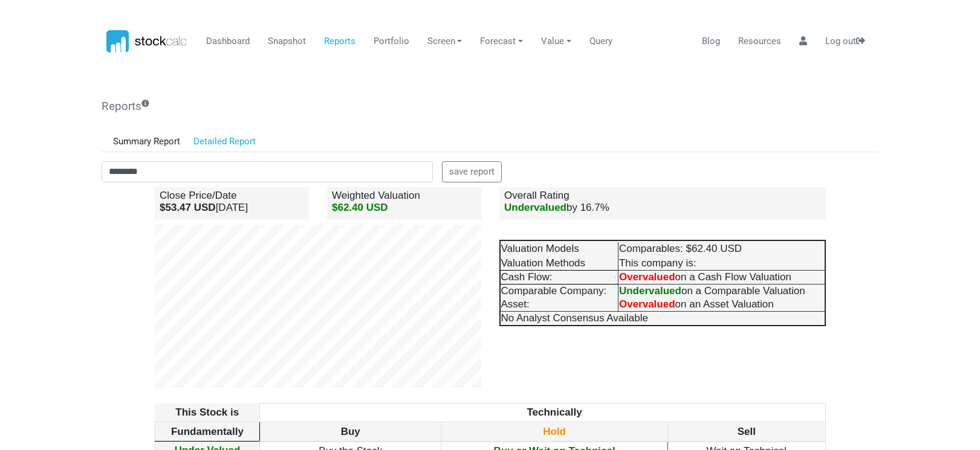
click at [52, 270] on body "Dashboard Snapshot Reports Portfolio Screen Stock Screener Sector ETF Industry …" at bounding box center [490, 225] width 980 height 450
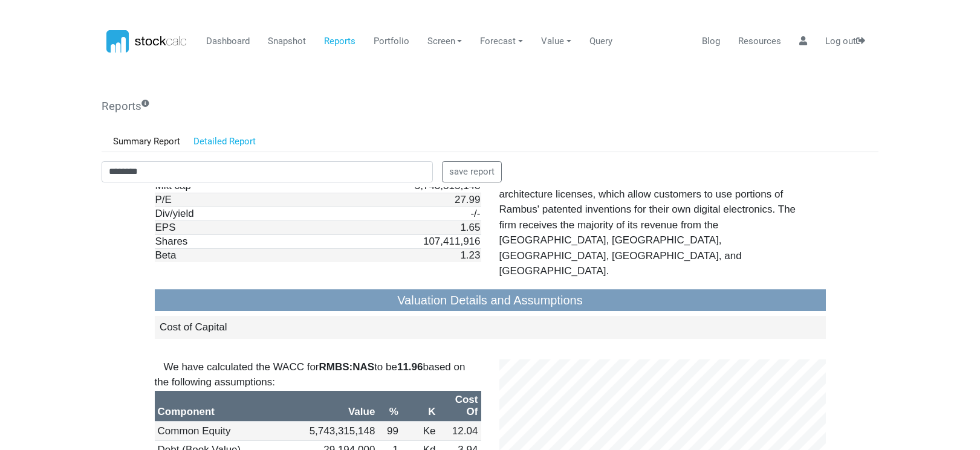
scroll to position [1088, 0]
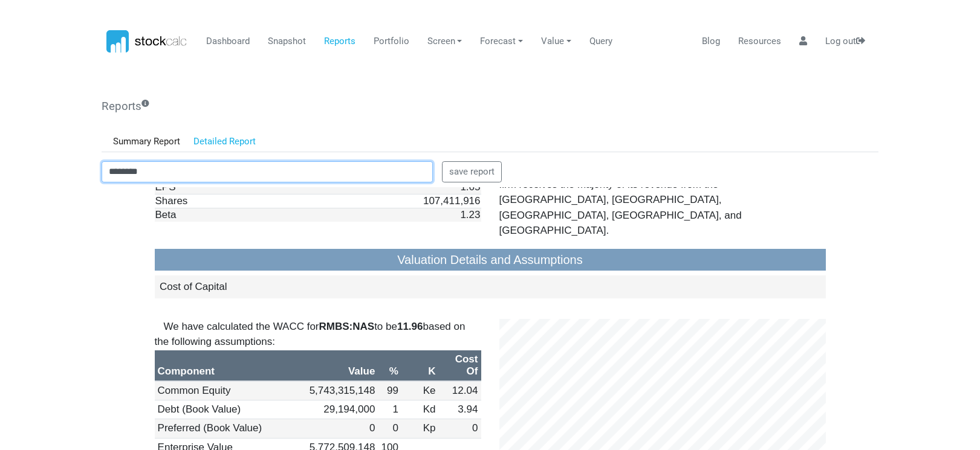
drag, startPoint x: 215, startPoint y: 180, endPoint x: 48, endPoint y: 159, distance: 168.1
click at [48, 159] on body "Dashboard Snapshot Reports Portfolio Screen Stock Screener Sector ETF Industry …" at bounding box center [490, 225] width 980 height 450
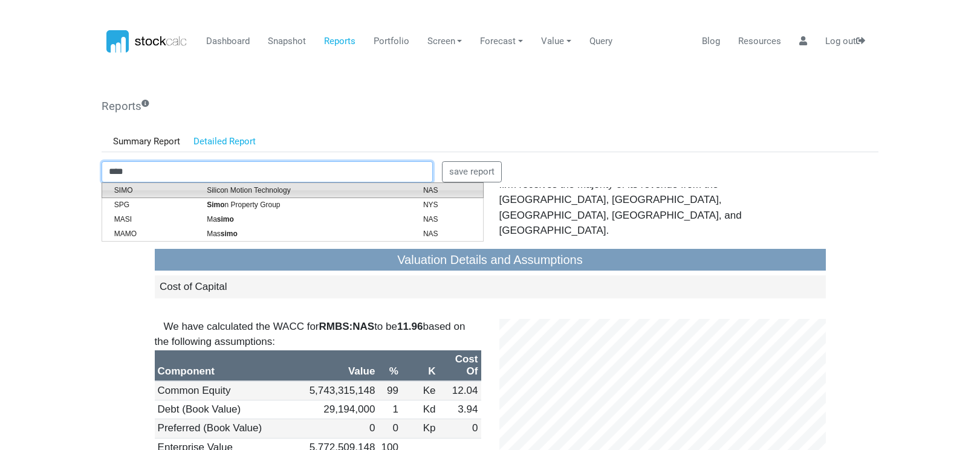
click at [131, 191] on span "SIMO" at bounding box center [151, 190] width 93 height 11
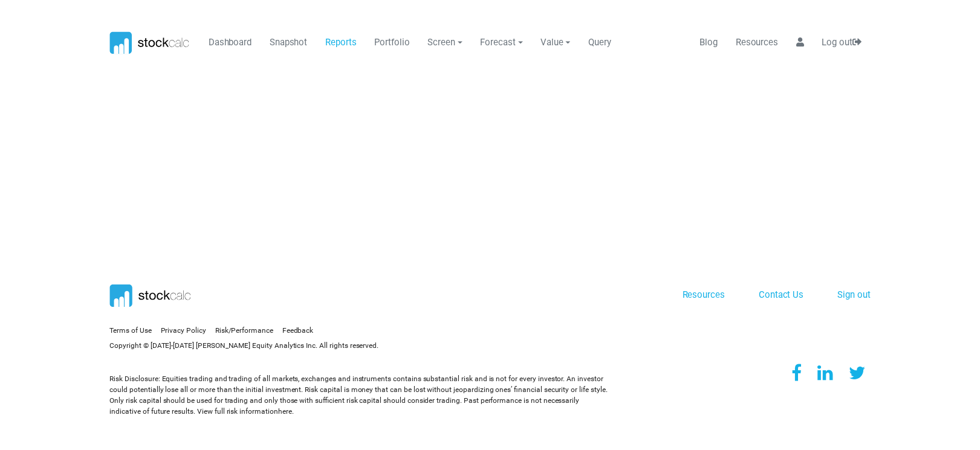
scroll to position [0, 0]
click at [340, 39] on link "Reports" at bounding box center [344, 41] width 41 height 23
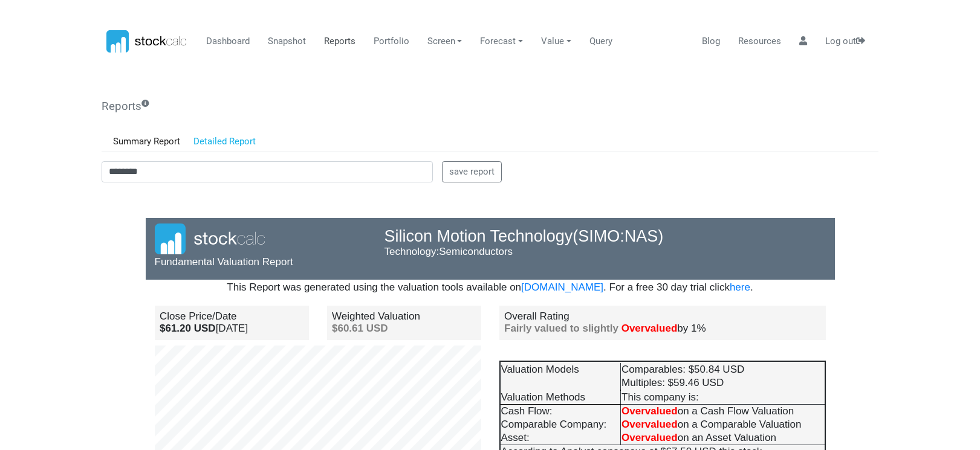
scroll to position [106, 230]
click at [74, 244] on body "Dashboard Snapshot Reports Portfolio Screen Stock Screener Sector ETF Industry …" at bounding box center [490, 225] width 980 height 450
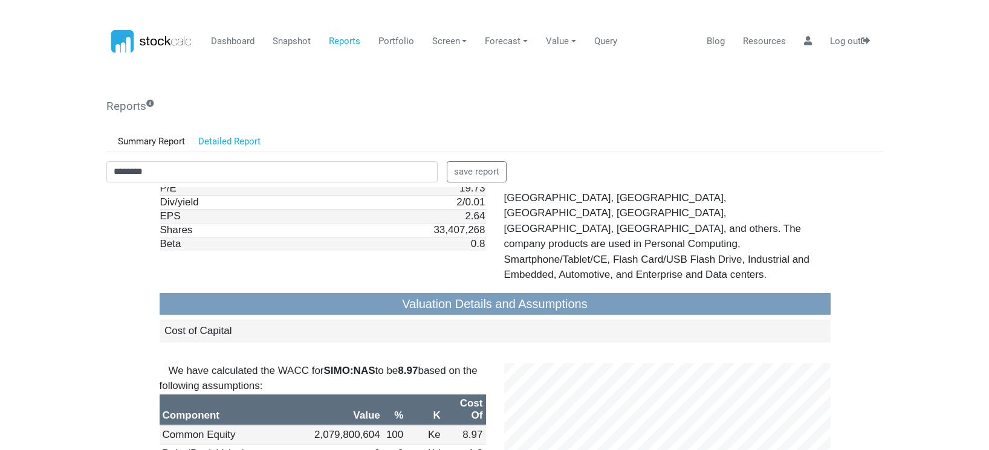
scroll to position [1088, 0]
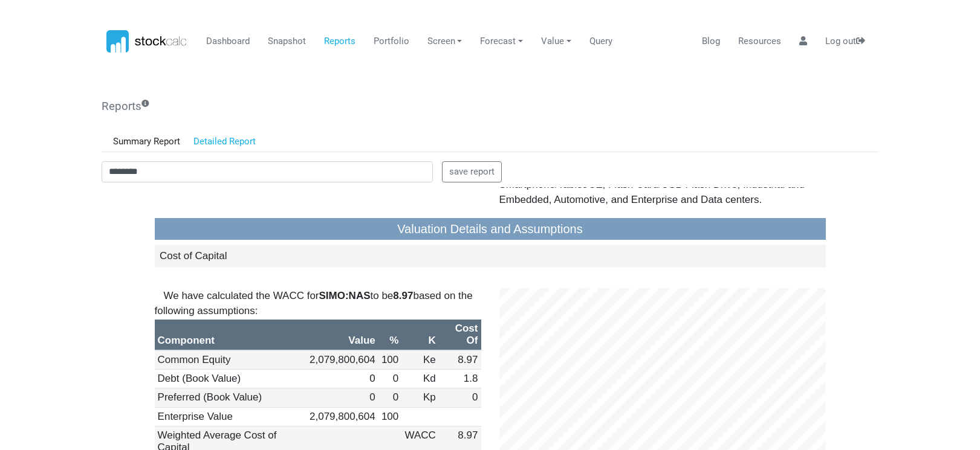
click at [81, 243] on body "Dashboard Snapshot Reports Portfolio Screen Stock Screener Sector ETF Industry …" at bounding box center [490, 225] width 980 height 450
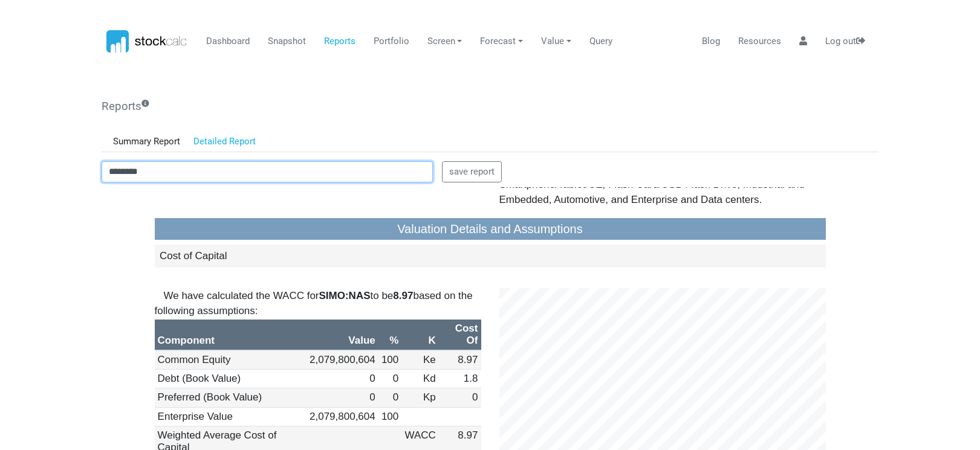
drag, startPoint x: 171, startPoint y: 171, endPoint x: 84, endPoint y: 173, distance: 87.1
click at [93, 175] on div "******** save report" at bounding box center [490, 174] width 795 height 26
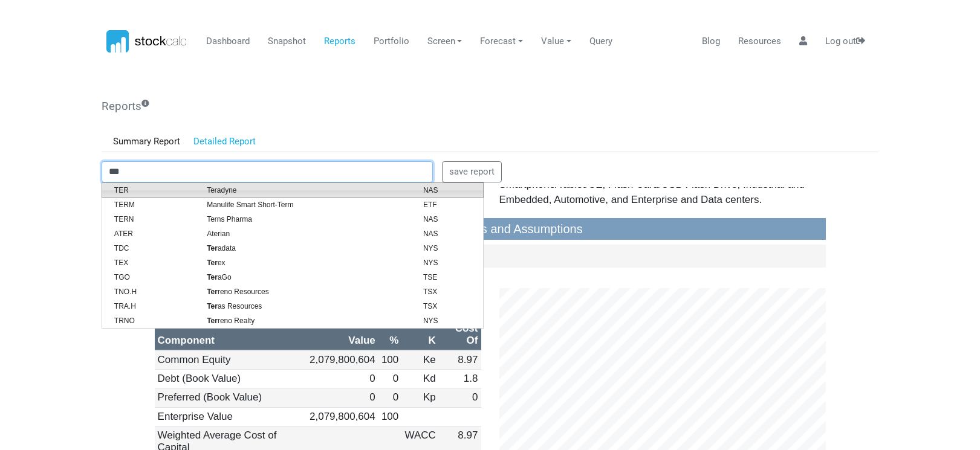
click at [209, 190] on span "Teradyne" at bounding box center [306, 190] width 216 height 11
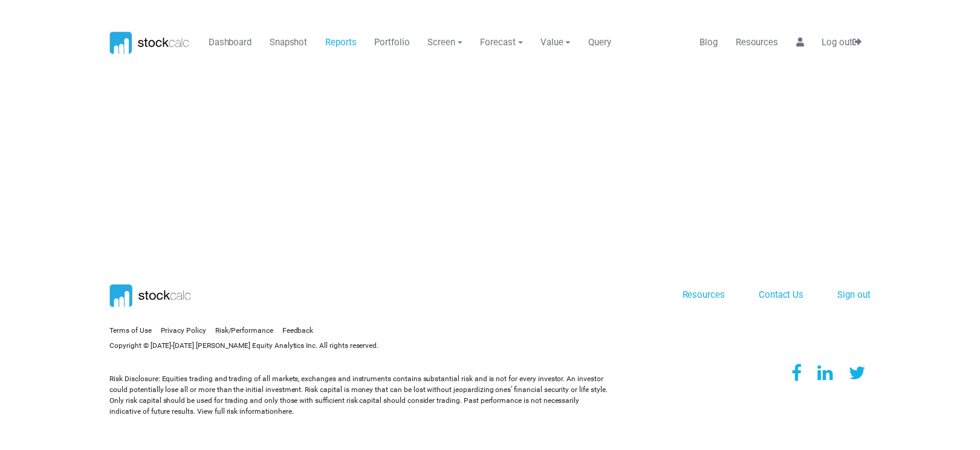
scroll to position [0, 0]
click at [351, 36] on link "Reports" at bounding box center [344, 41] width 41 height 23
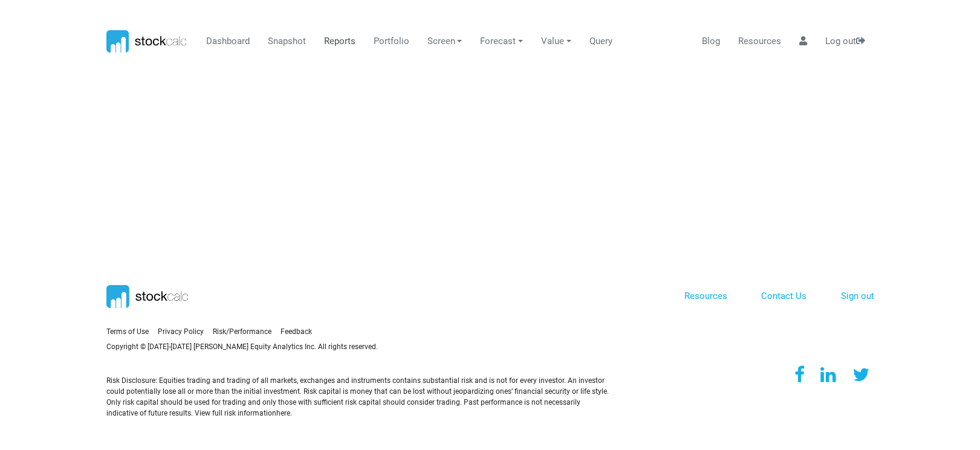
scroll to position [106, 230]
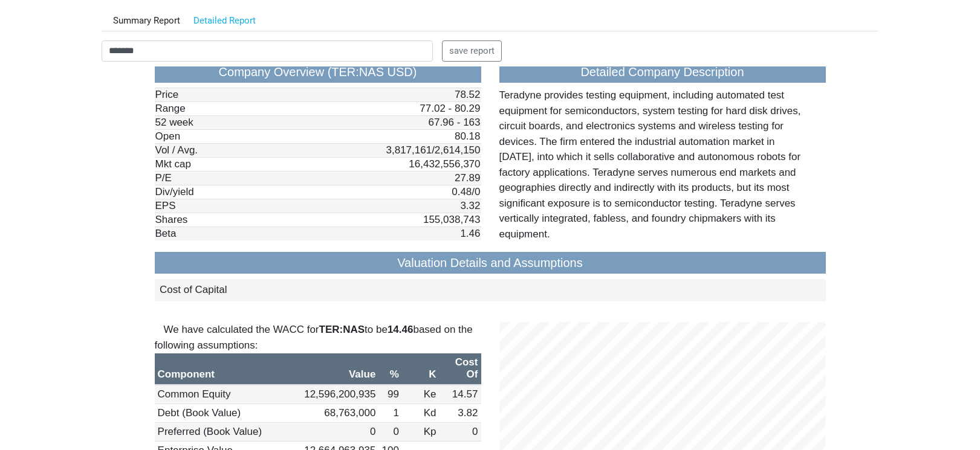
scroll to position [1028, 0]
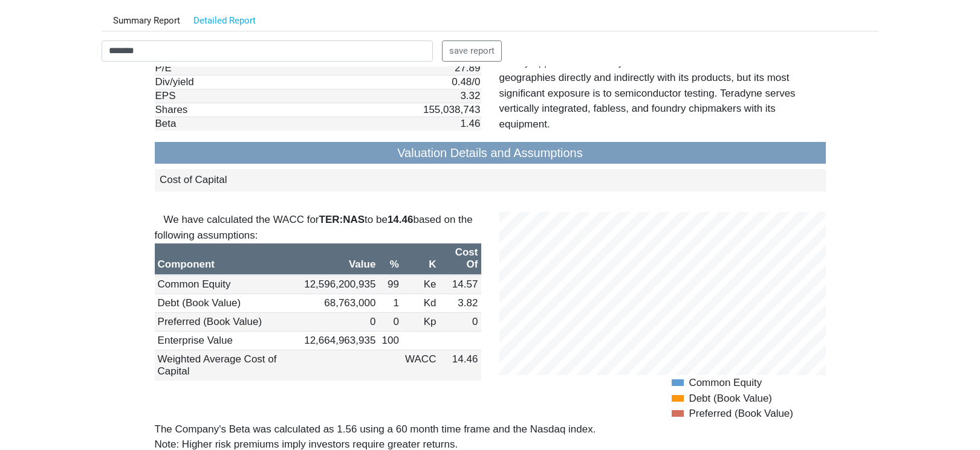
drag, startPoint x: 62, startPoint y: 236, endPoint x: 86, endPoint y: 158, distance: 81.1
click at [68, 222] on body "Dashboard Snapshot Reports Portfolio Screen Stock Screener Sector ETF Industry …" at bounding box center [490, 104] width 980 height 450
drag, startPoint x: 154, startPoint y: 48, endPoint x: 70, endPoint y: 51, distance: 84.1
click at [70, 51] on body "Dashboard Snapshot Reports Portfolio Screen Stock Screener Sector ETF Industry …" at bounding box center [490, 104] width 980 height 450
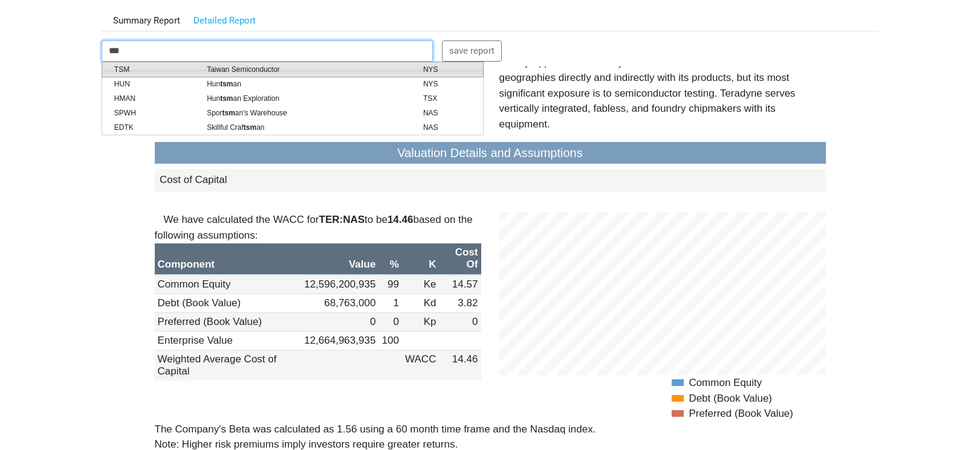
click at [136, 66] on span "TSM" at bounding box center [151, 69] width 93 height 11
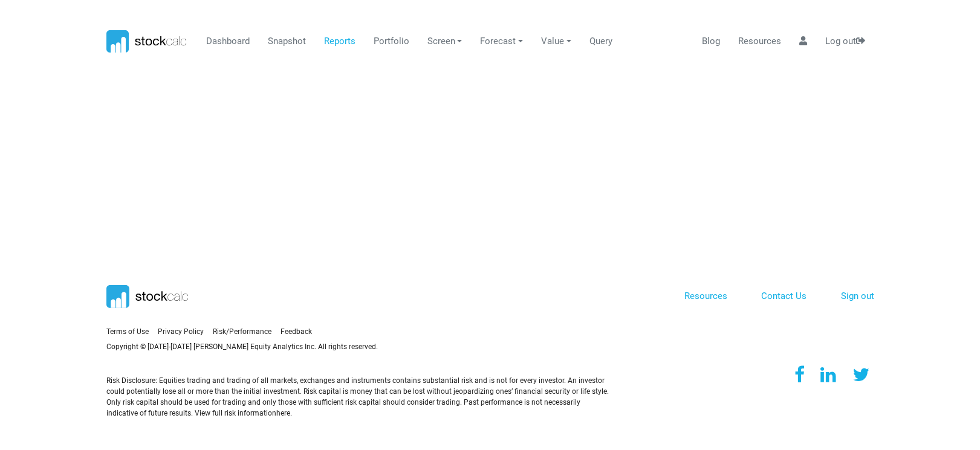
scroll to position [0, 0]
click at [340, 44] on link "Reports" at bounding box center [344, 41] width 41 height 23
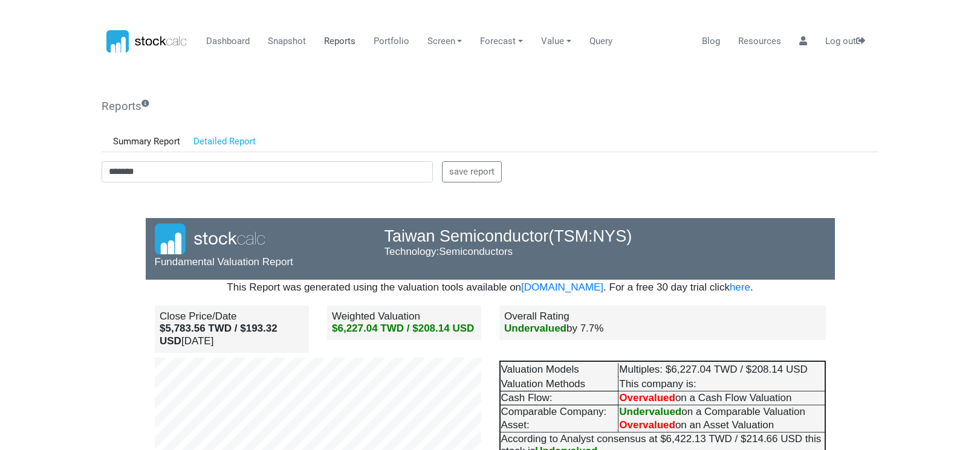
scroll to position [106, 230]
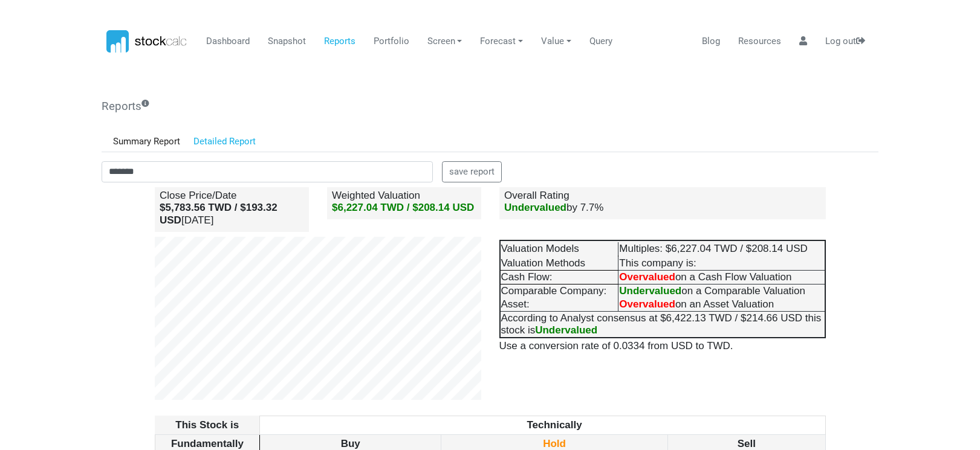
drag, startPoint x: 24, startPoint y: 91, endPoint x: 83, endPoint y: 268, distance: 187.4
click at [83, 268] on body "Dashboard Snapshot Reports Portfolio Screen Stock Screener Sector ETF Industry …" at bounding box center [490, 225] width 980 height 450
click at [146, 281] on div "Close Price/Date $5,783.56 TWD / $193.32 USD [DATE] Weighted Valuation $6,227.0…" at bounding box center [318, 292] width 345 height 216
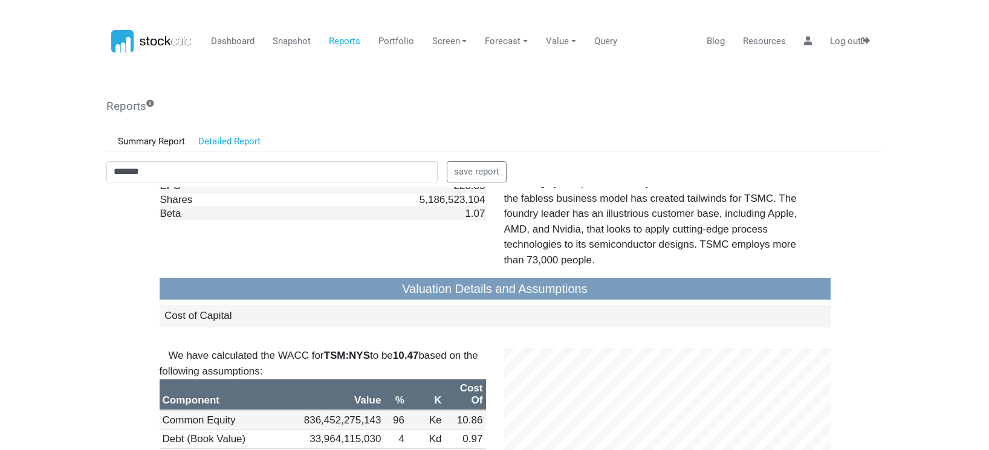
scroll to position [1088, 0]
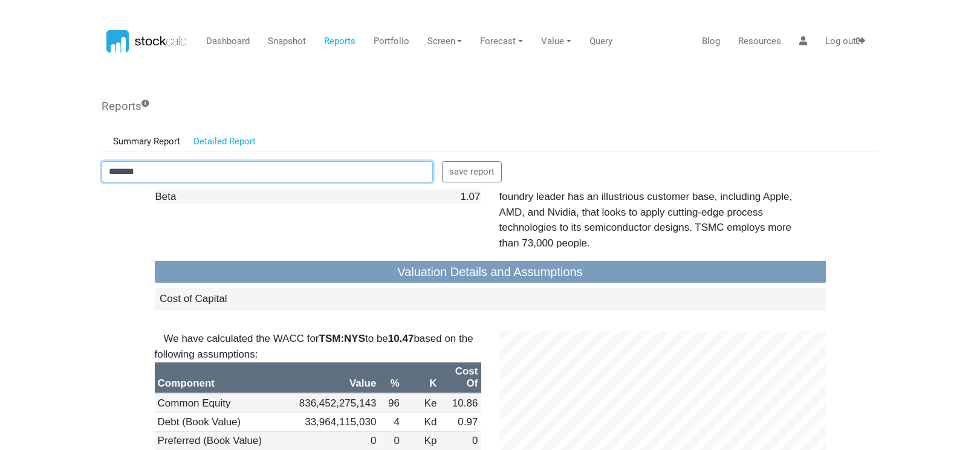
drag, startPoint x: 143, startPoint y: 170, endPoint x: 64, endPoint y: 170, distance: 79.2
click at [70, 170] on body "Dashboard Snapshot Reports Portfolio Screen Stock Screener Sector ETF Industry …" at bounding box center [490, 225] width 980 height 450
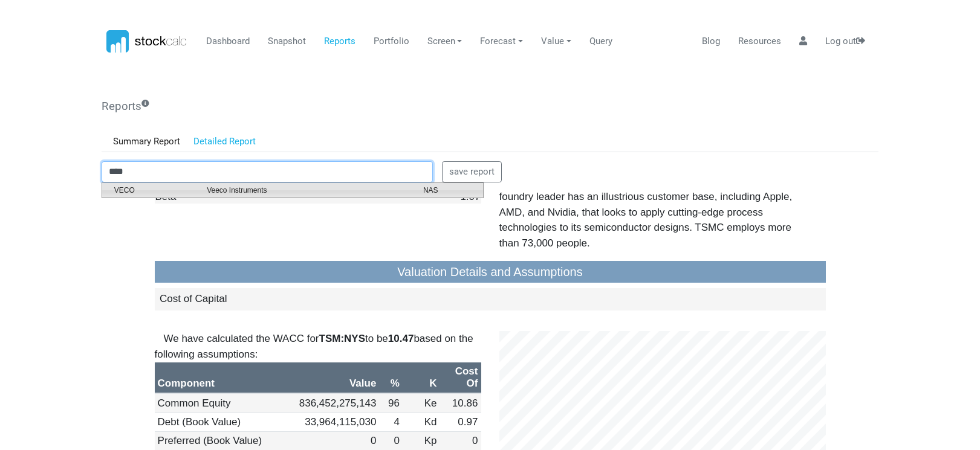
click at [150, 193] on span "VECO" at bounding box center [151, 190] width 93 height 11
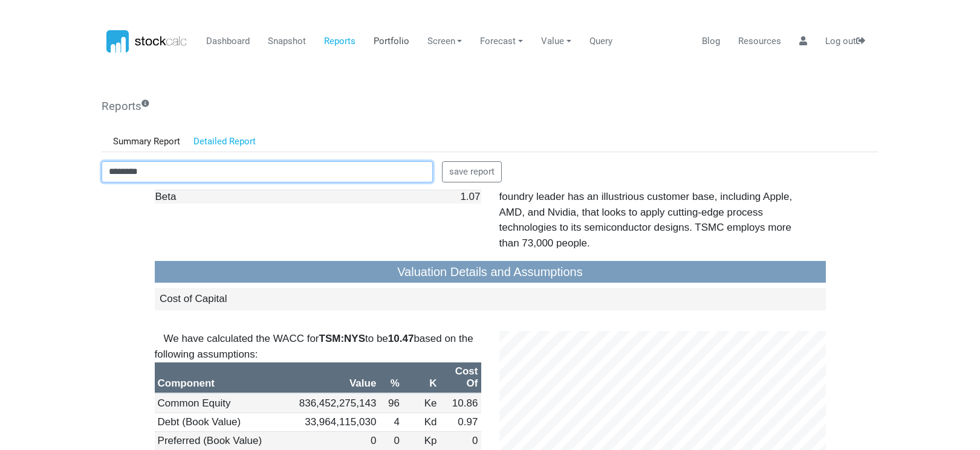
type input "********"
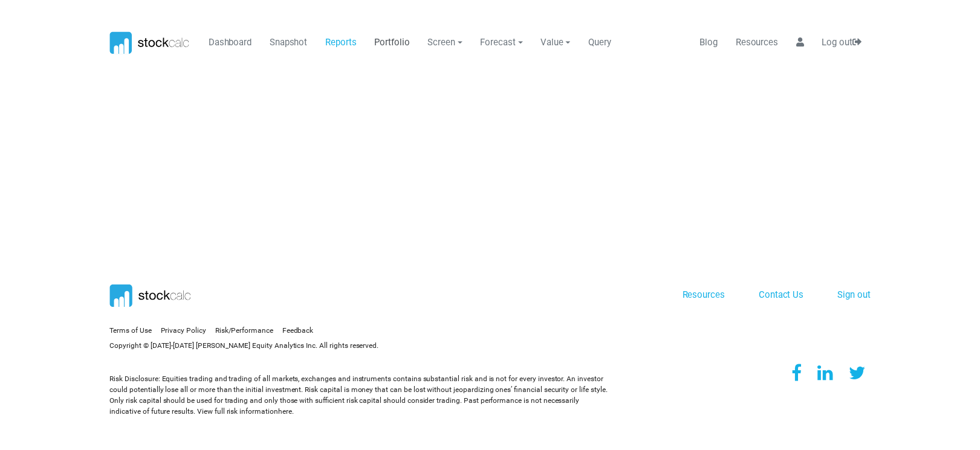
scroll to position [0, 0]
click at [343, 44] on link "Reports" at bounding box center [344, 41] width 41 height 23
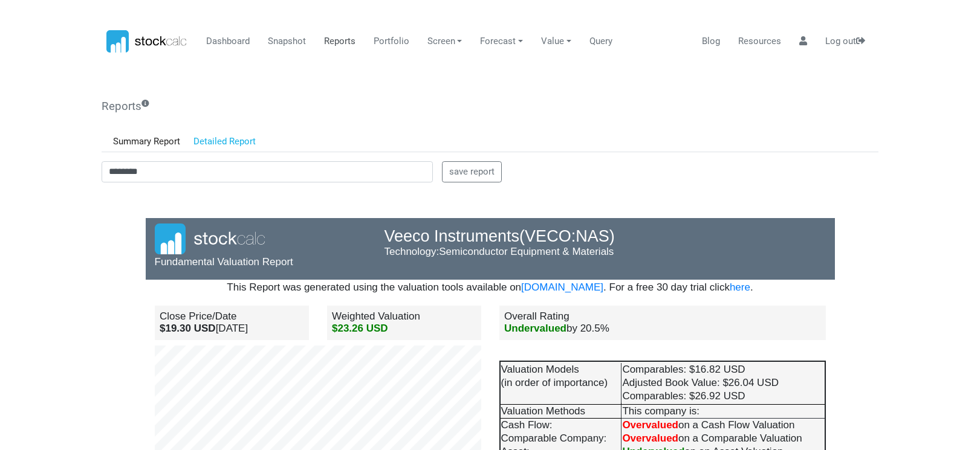
scroll to position [106, 230]
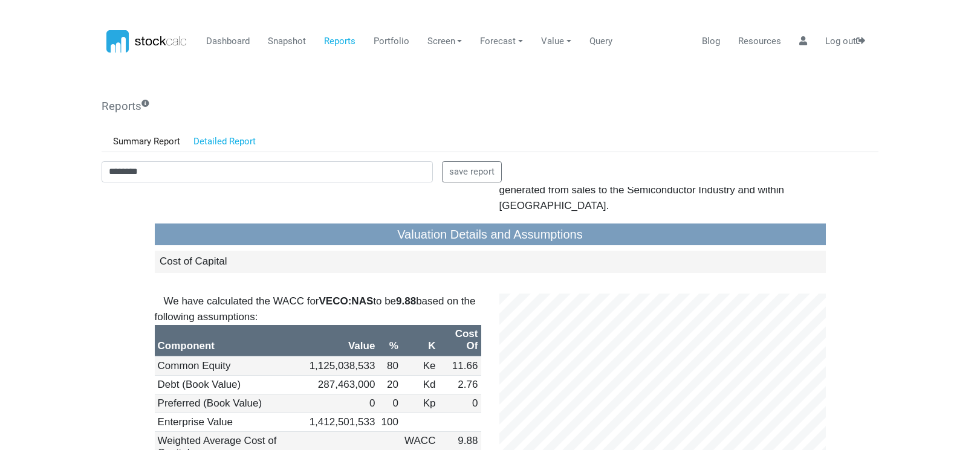
scroll to position [1088, 0]
